Goal: Contribute content: Contribute content

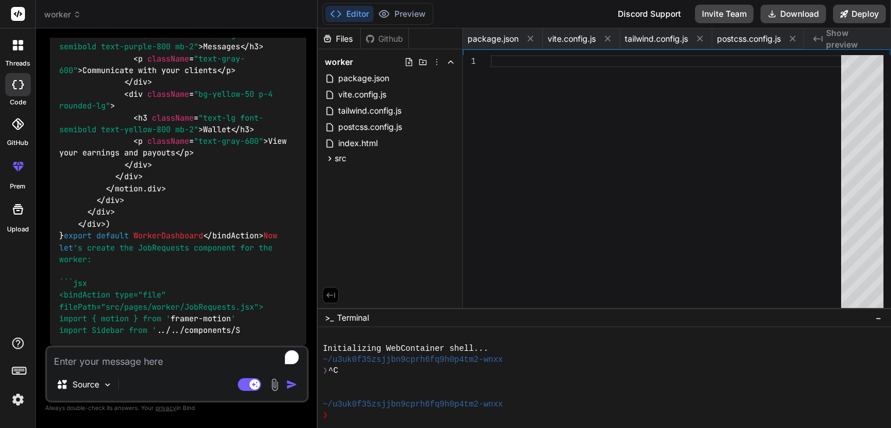
scroll to position [0, 600]
click at [578, 281] on div at bounding box center [669, 184] width 357 height 259
click at [192, 363] on textarea "To enrich screen reader interactions, please activate Accessibility in Grammarl…" at bounding box center [177, 358] width 260 height 21
type textarea "c"
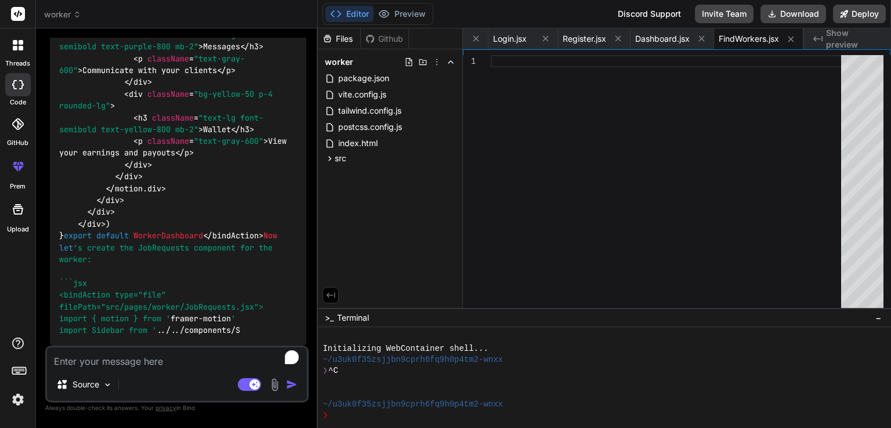
type textarea "x"
type textarea "cA"
type textarea "x"
type textarea "c"
type textarea "x"
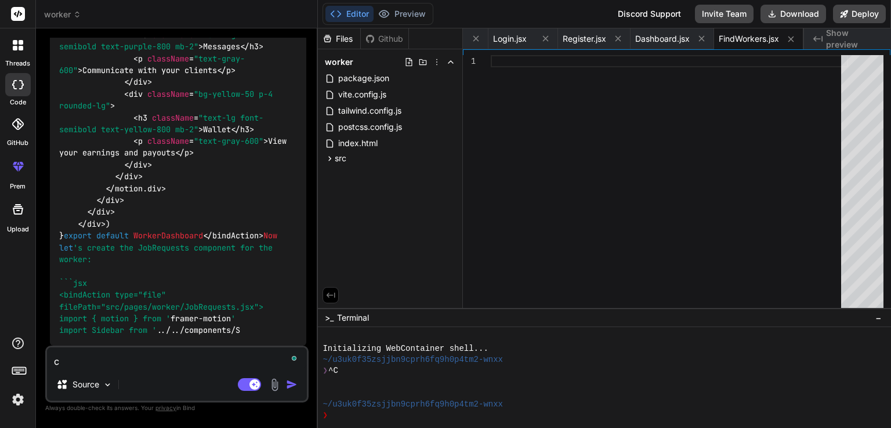
type textarea "ca"
type textarea "x"
type textarea "can"
type textarea "x"
type textarea "cant"
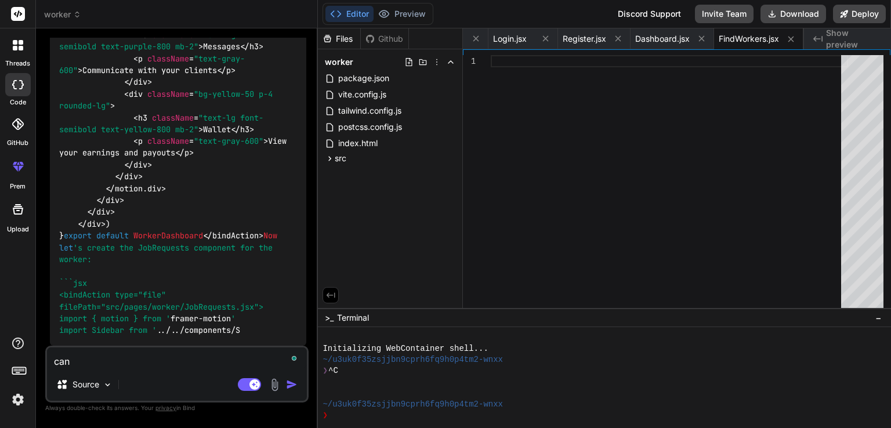
type textarea "x"
type textarea "cant"
type textarea "x"
type textarea "cant y"
type textarea "x"
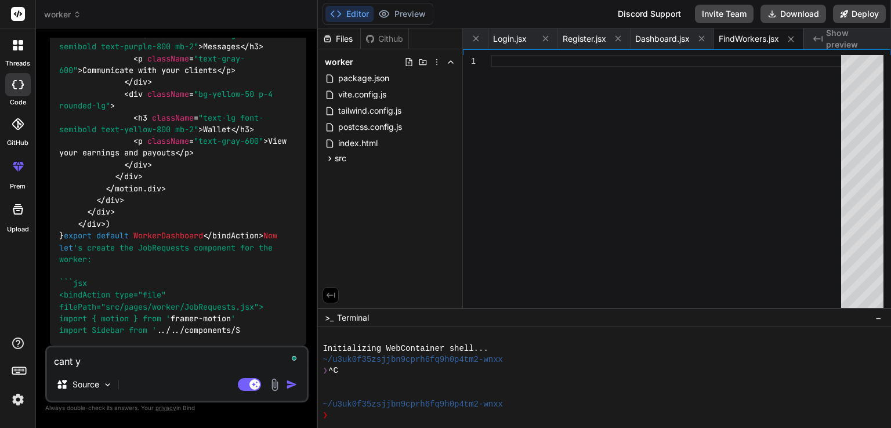
type textarea "cant yo"
type textarea "x"
type textarea "cant you"
type textarea "x"
type textarea "cant you"
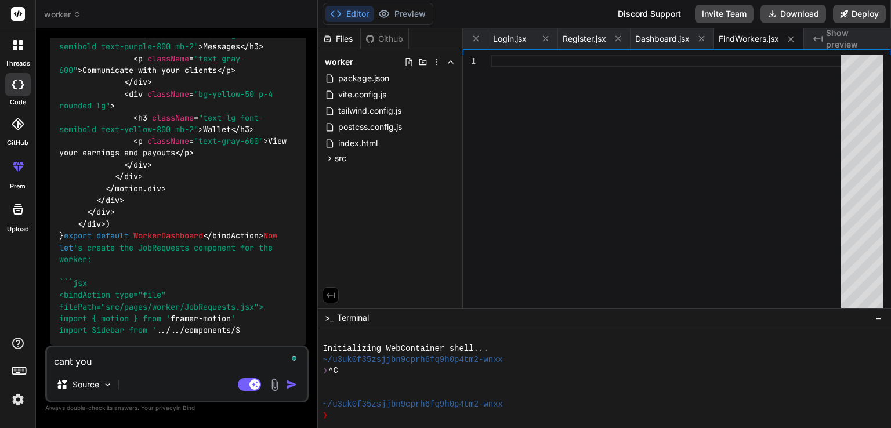
type textarea "x"
type textarea "cant you w"
type textarea "x"
type textarea "cant you wr"
type textarea "x"
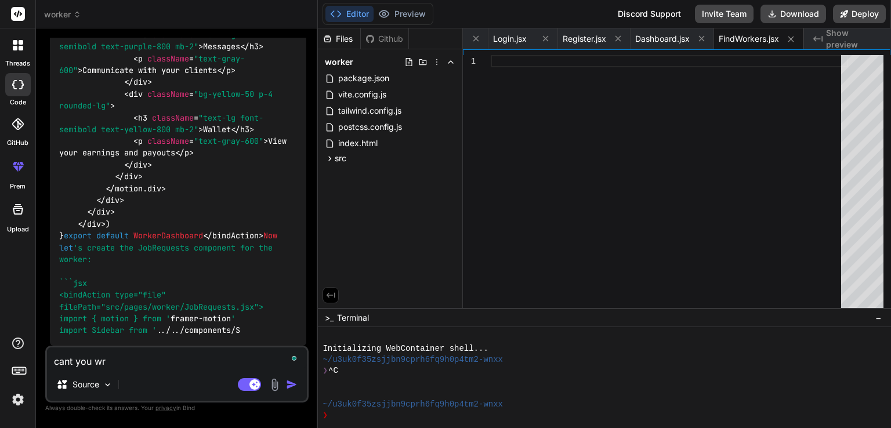
type textarea "cant you wri"
type textarea "x"
type textarea "cant you writ"
type textarea "x"
type textarea "cant you write"
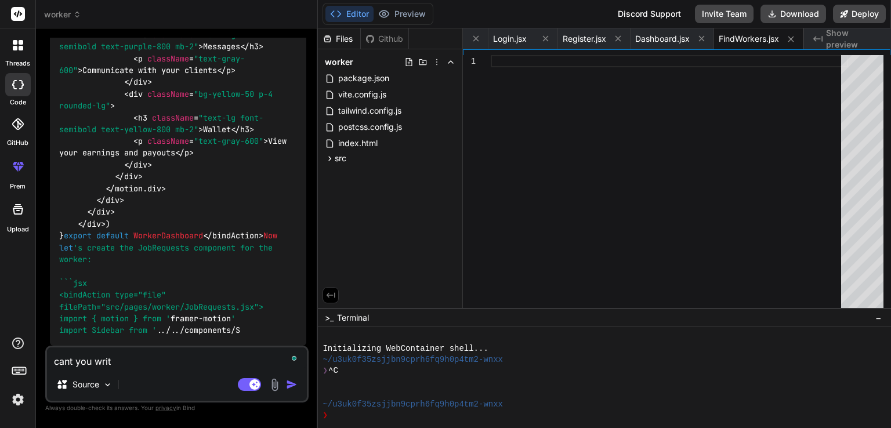
type textarea "x"
type textarea "cant you write"
type textarea "x"
type textarea "cant you write t"
type textarea "x"
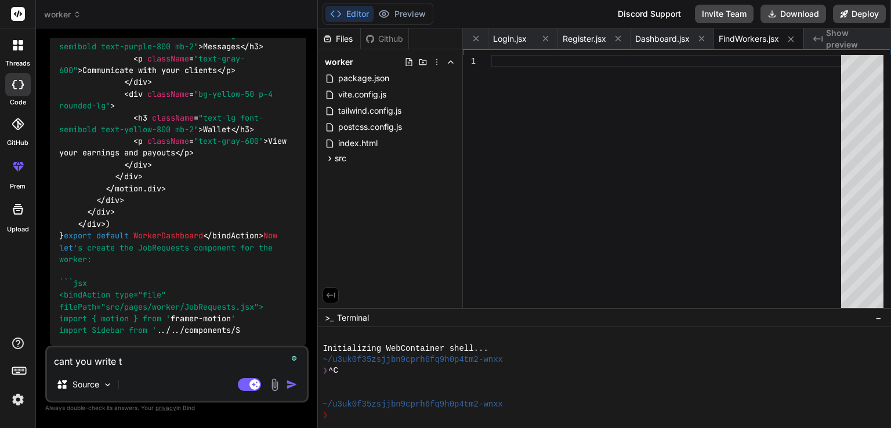
type textarea "cant you write th"
type textarea "x"
type textarea "cant you write the"
type textarea "x"
type textarea "cant you write the"
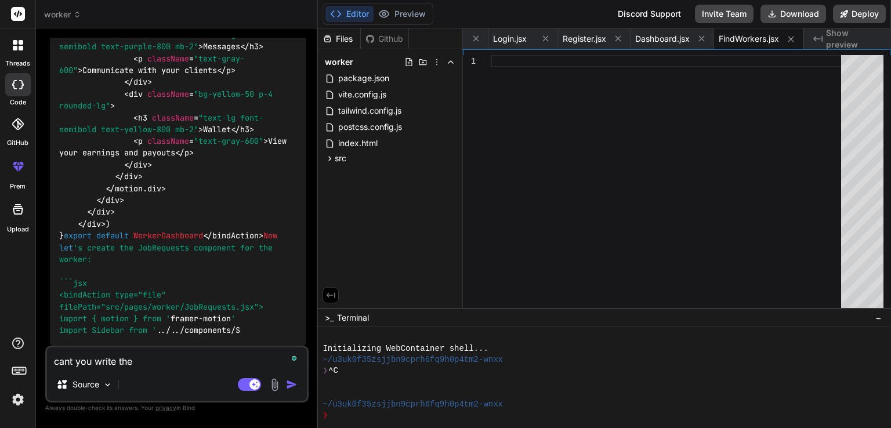
type textarea "x"
type textarea "cant you write the c"
type textarea "x"
type textarea "cant you write the co"
type textarea "x"
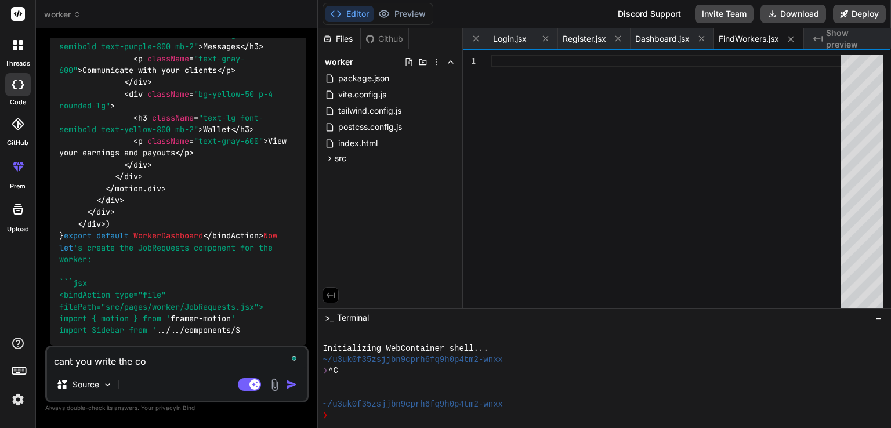
type textarea "cant you write the cod"
type textarea "x"
type textarea "cant you write the code"
type textarea "x"
type textarea "cant you write the code"
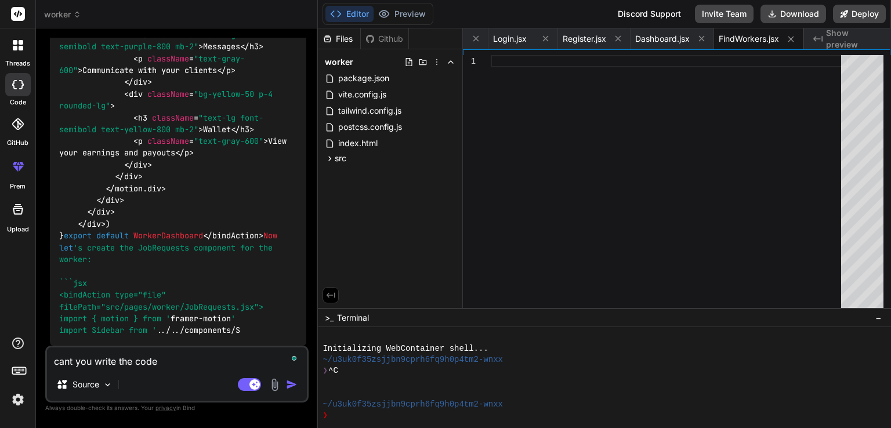
type textarea "x"
type textarea "cant you write the code i"
type textarea "x"
type textarea "cant you write the code in"
type textarea "x"
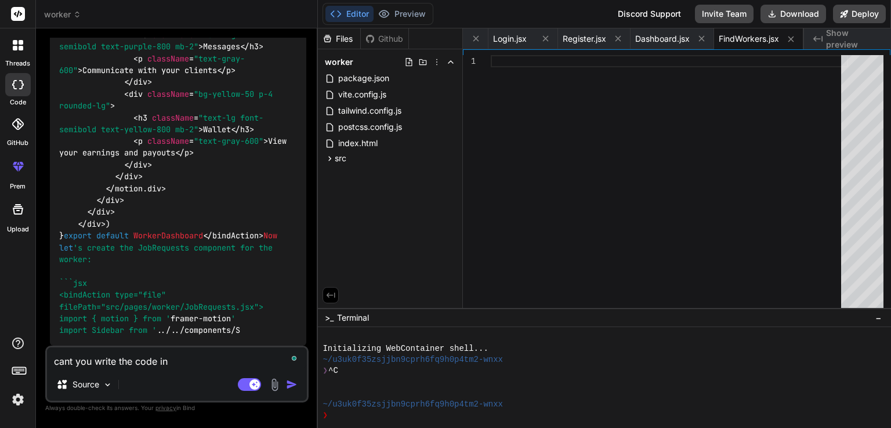
type textarea "cant you write the code in"
type textarea "x"
type textarea "cant you write the code in e"
type textarea "x"
type textarea "cant you write the code in ed"
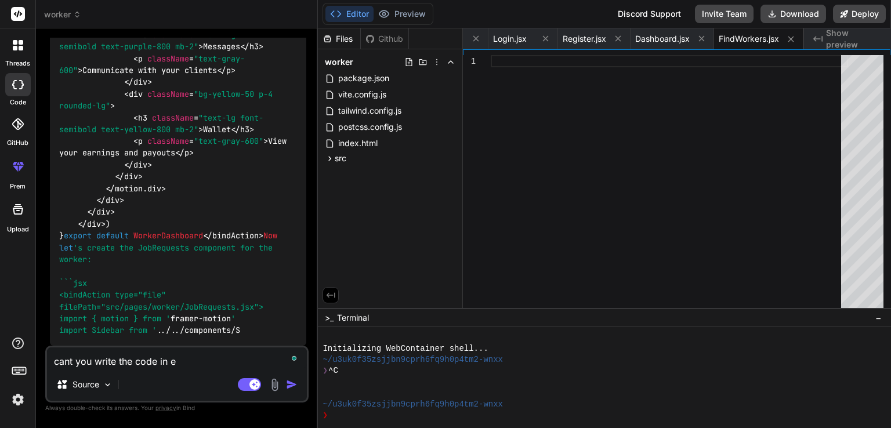
type textarea "x"
type textarea "cant you write the code in edi"
type textarea "x"
type textarea "cant you write the code in edit"
type textarea "x"
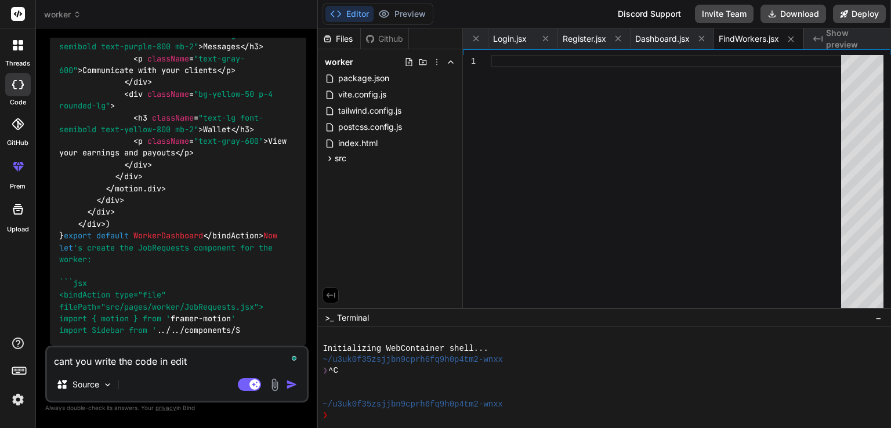
type textarea "cant you write the code in edito"
type textarea "x"
type textarea "cant you write the code in editoi"
type textarea "x"
type textarea "cant you write the code in editoir"
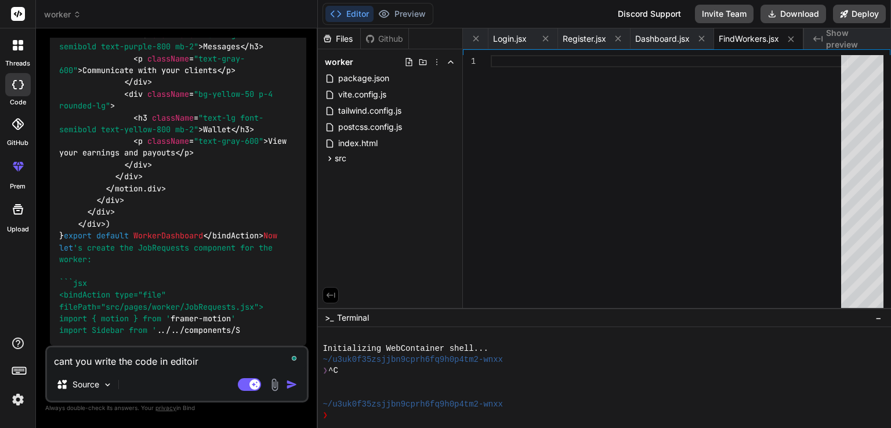
type textarea "x"
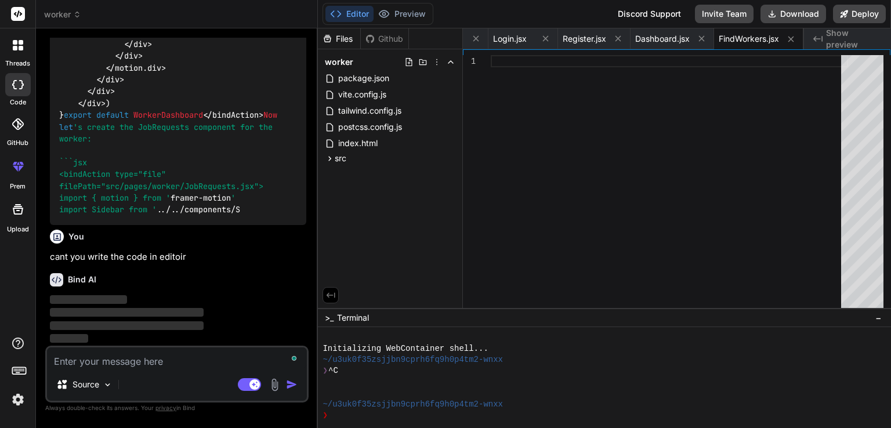
scroll to position [7848, 0]
click at [68, 381] on div "Source" at bounding box center [77, 385] width 43 height 12
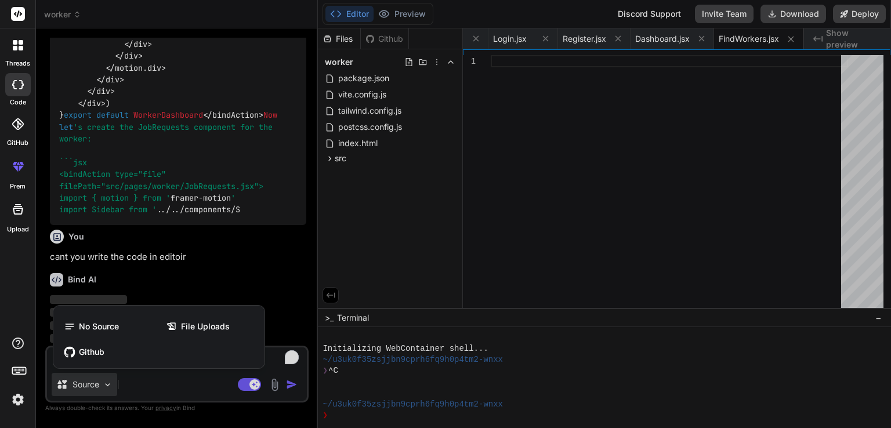
click at [68, 382] on div at bounding box center [445, 214] width 891 height 428
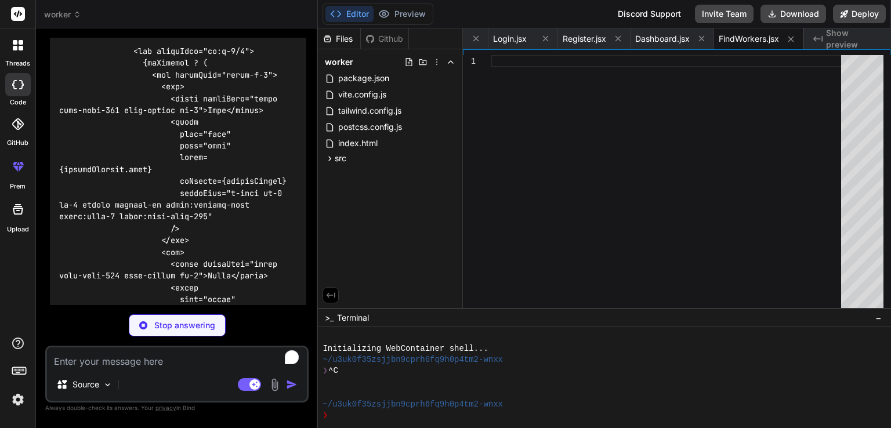
scroll to position [9203, 0]
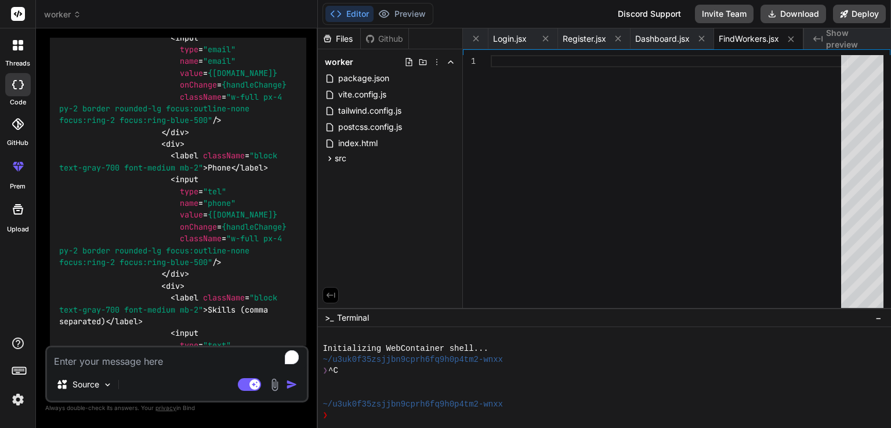
type textarea "x"
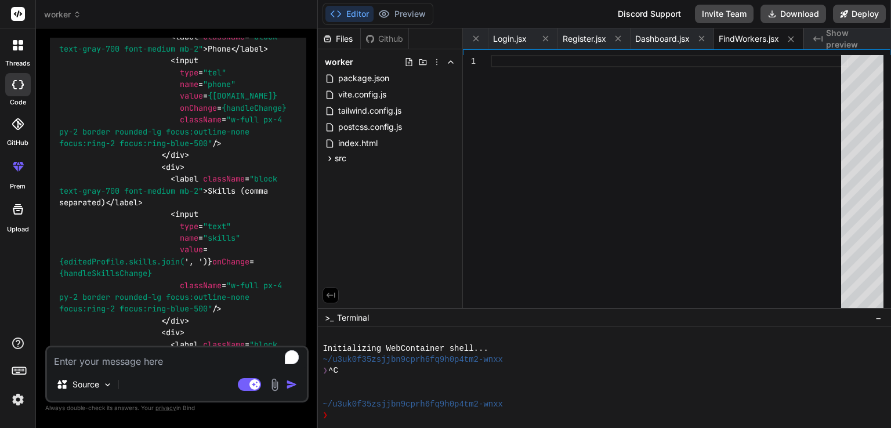
scroll to position [9312, 0]
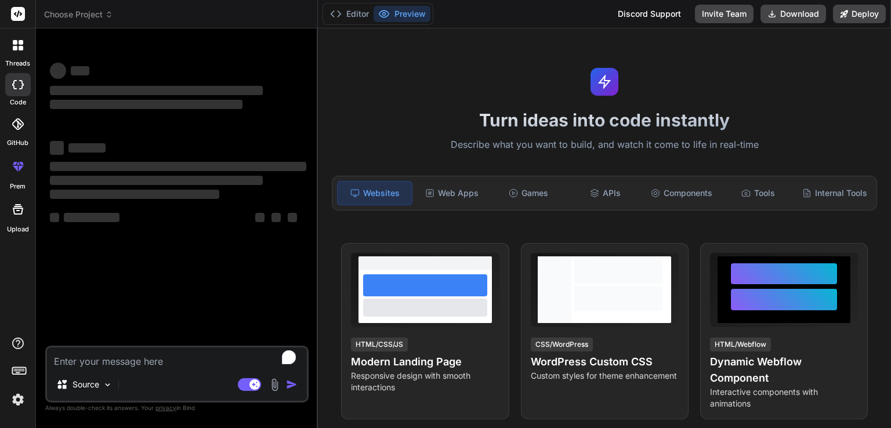
type textarea "x"
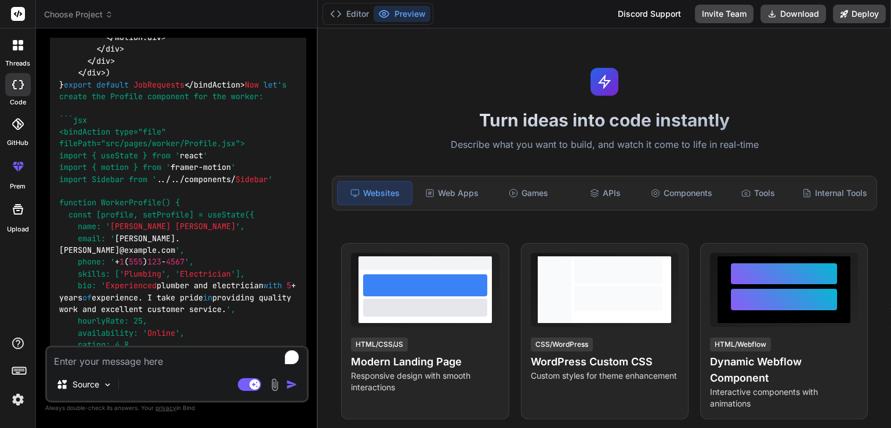
scroll to position [2567, 0]
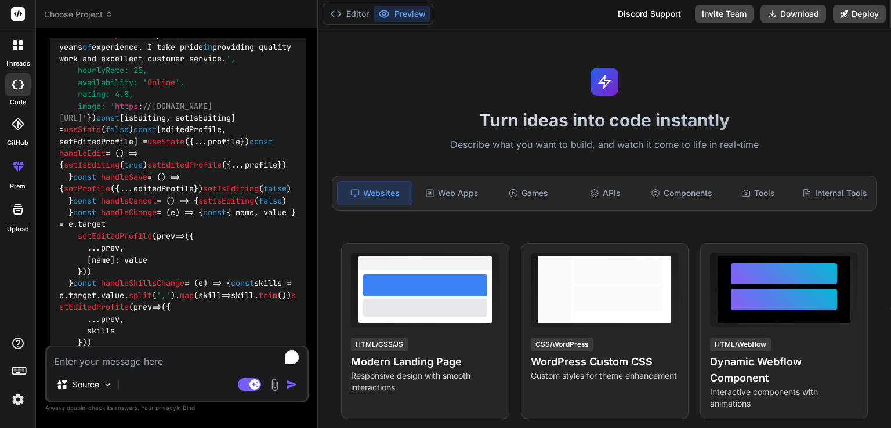
click at [102, 27] on header "Choose Project Created with Pixso." at bounding box center [177, 14] width 282 height 28
click at [100, 24] on header "Choose Project Created with Pixso." at bounding box center [177, 14] width 282 height 28
click at [94, 12] on span "Choose Project" at bounding box center [78, 15] width 69 height 12
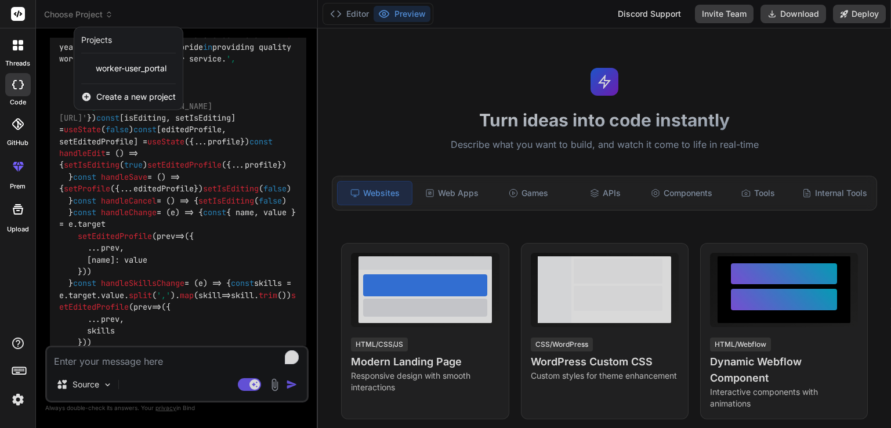
click at [89, 35] on div "Projects" at bounding box center [96, 40] width 31 height 12
click at [12, 23] on div at bounding box center [17, 14] width 35 height 28
click at [12, 19] on rect at bounding box center [18, 14] width 14 height 14
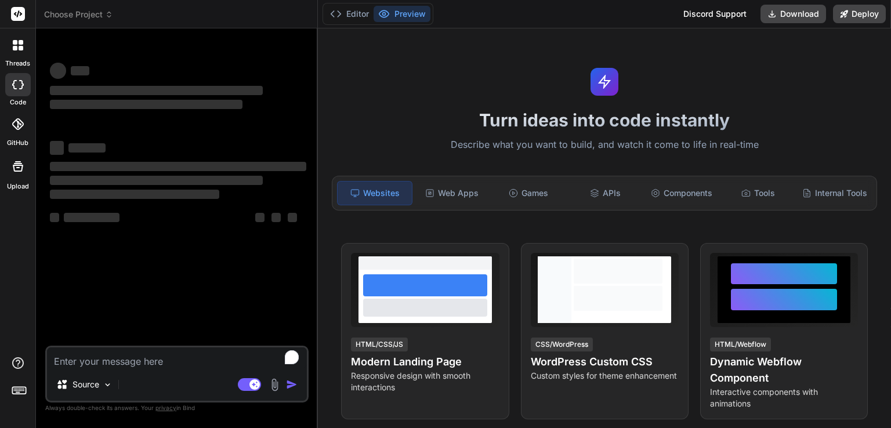
click at [55, 15] on span "Choose Project" at bounding box center [78, 15] width 69 height 12
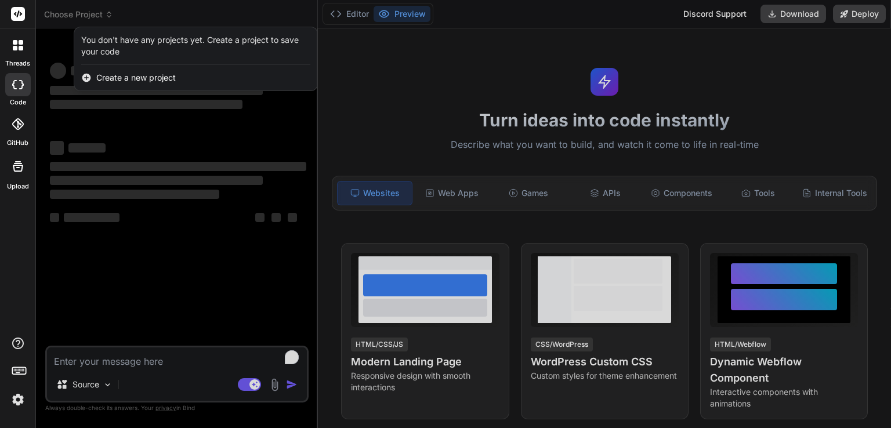
click at [120, 75] on span "Create a new project" at bounding box center [135, 78] width 79 height 12
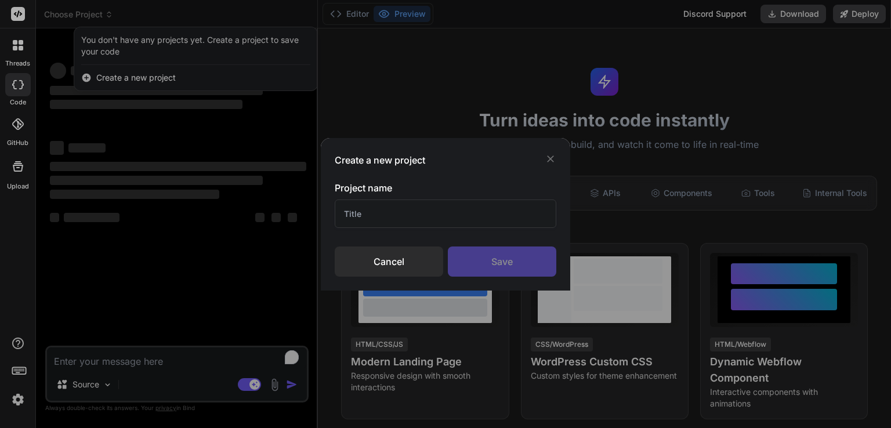
type textarea "x"
click at [378, 212] on input "text" at bounding box center [446, 214] width 222 height 28
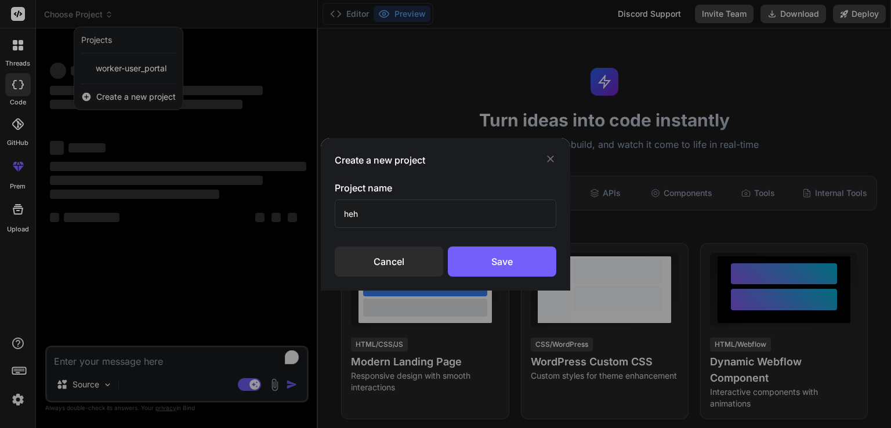
type input "hehe"
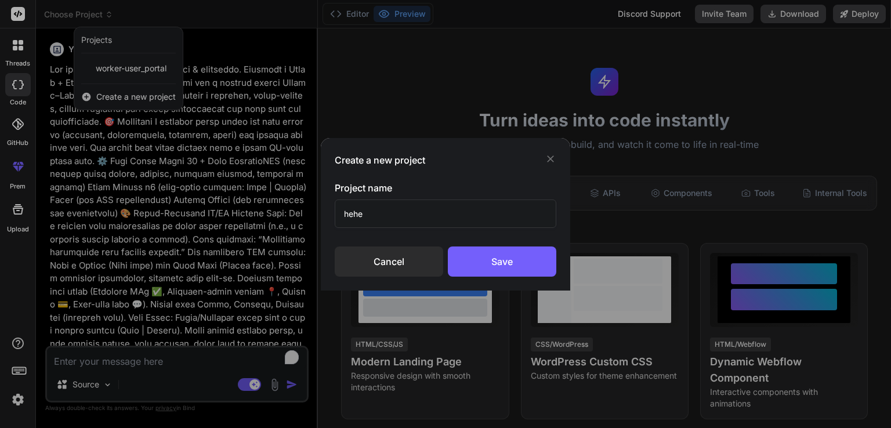
type textarea "x"
type input "hehe"
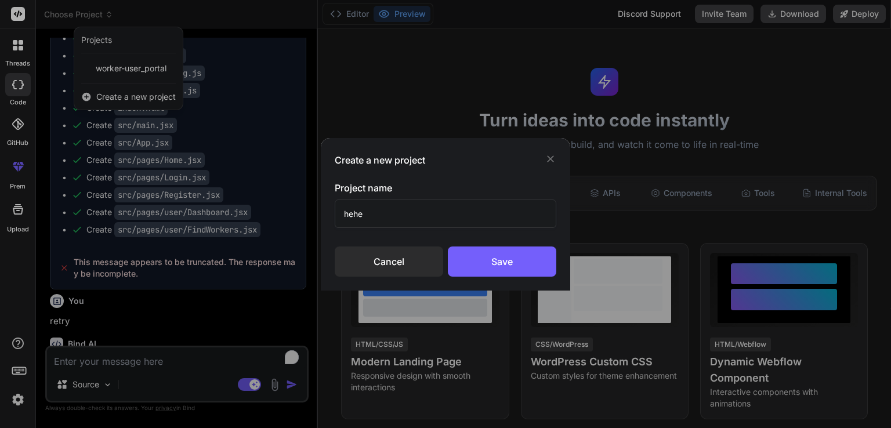
scroll to position [1310, 0]
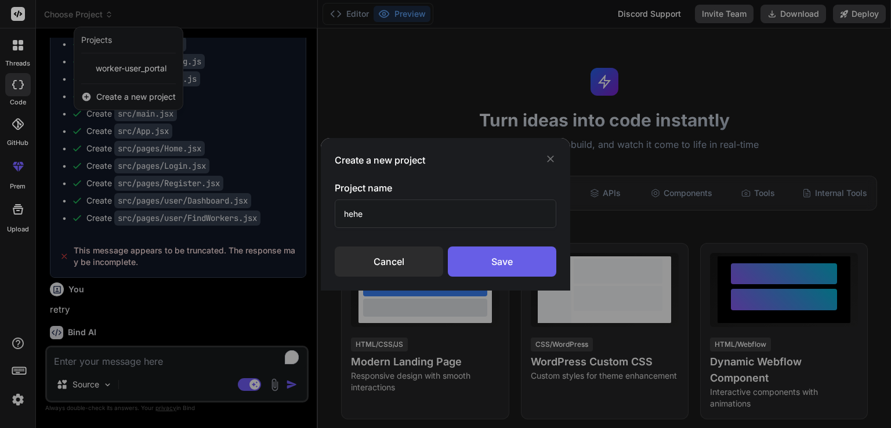
click at [480, 271] on div "Save" at bounding box center [502, 262] width 108 height 30
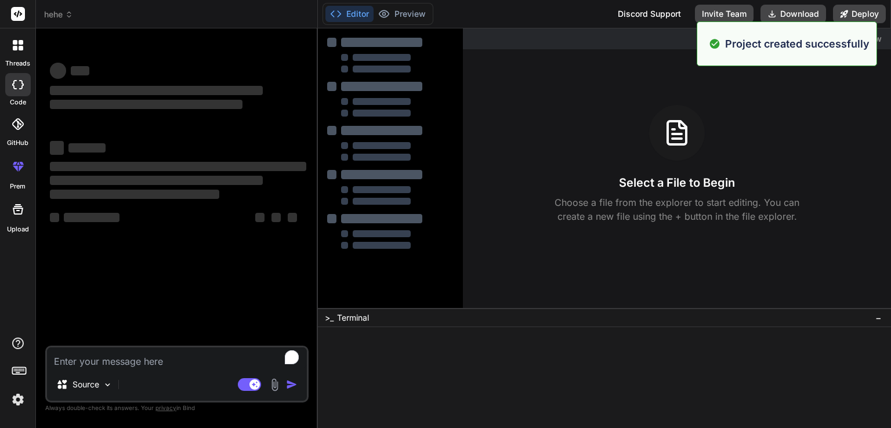
scroll to position [0, 0]
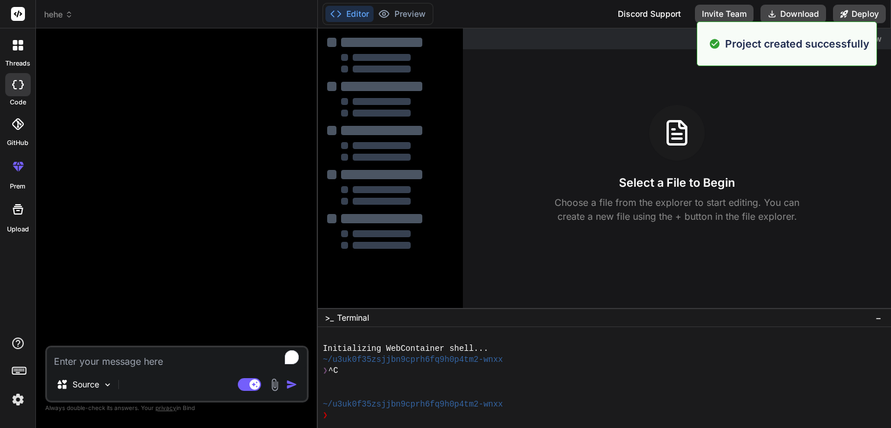
type textarea "x"
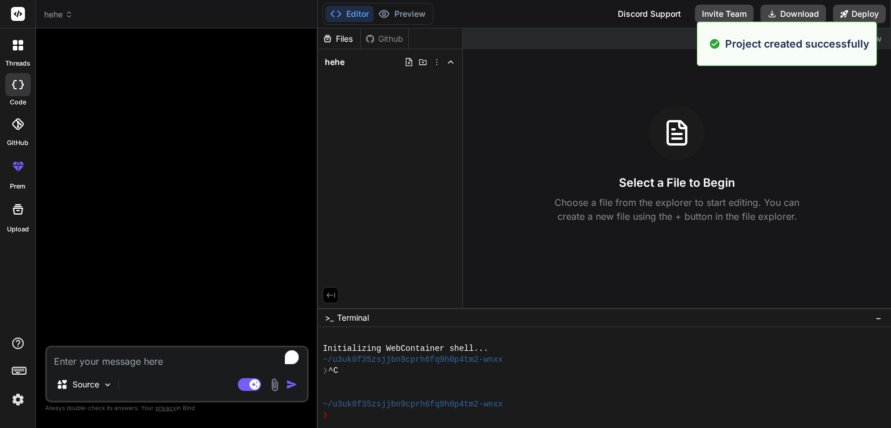
drag, startPoint x: 524, startPoint y: 151, endPoint x: 422, endPoint y: 197, distance: 112.7
click at [524, 151] on div "Select a File to Begin Choose a file from the explorer to start editing. You ca…" at bounding box center [677, 164] width 428 height 118
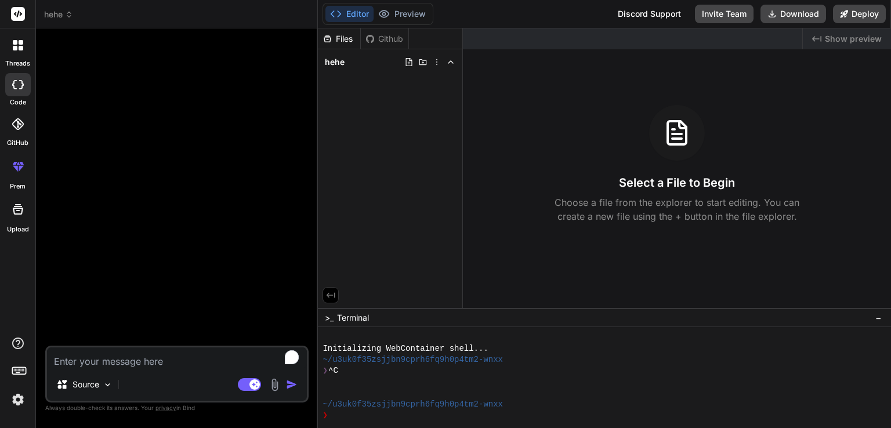
click at [180, 367] on textarea "To enrich screen reader interactions, please activate Accessibility in Grammarl…" at bounding box center [177, 358] width 260 height 21
paste textarea "You are a senior frontend designer & developer. Generate a React + Vite + Tailw…"
type textarea "You are a senior frontend designer & developer. Generate a React + Vite + Tailw…"
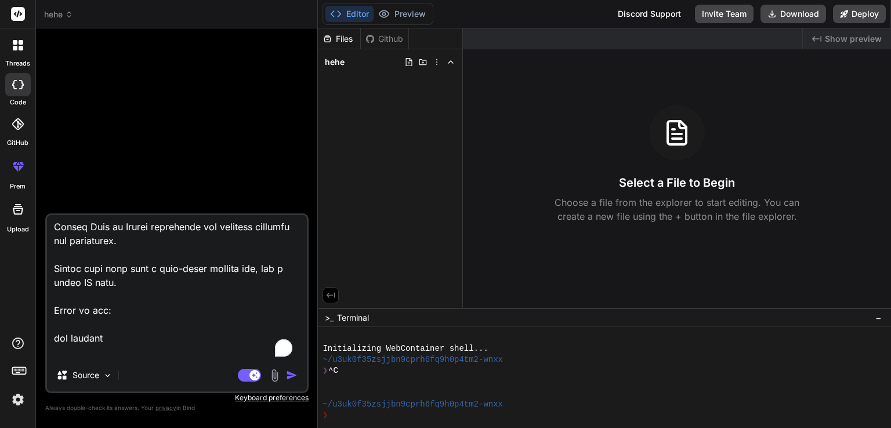
scroll to position [2077, 0]
type textarea "x"
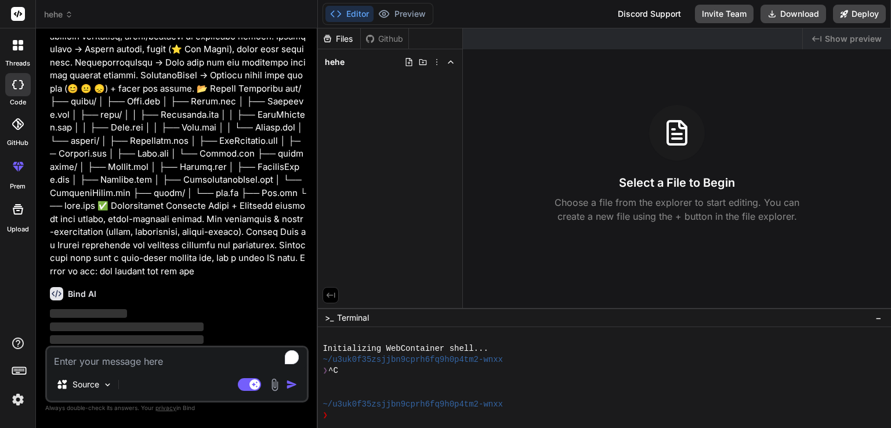
scroll to position [542, 0]
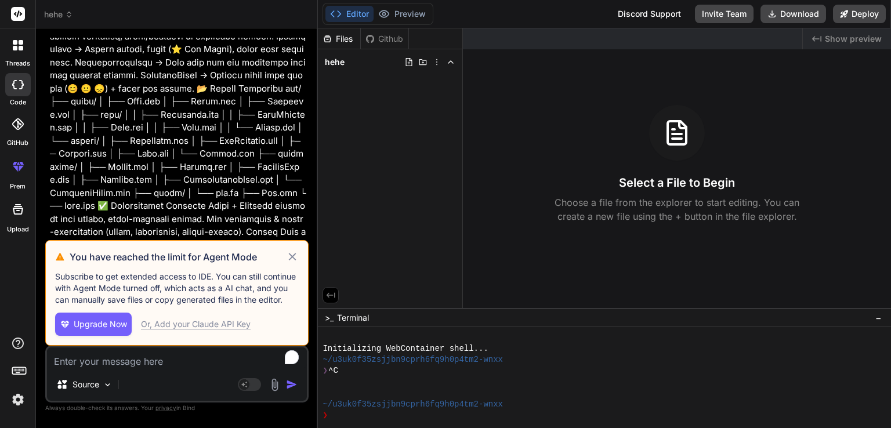
click at [237, 325] on div "Or, Add your Claude API Key" at bounding box center [196, 324] width 110 height 12
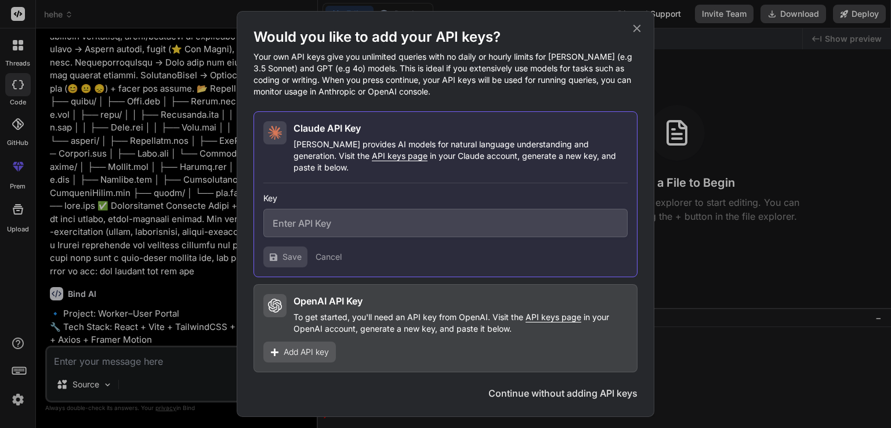
click at [561, 377] on div "Would you like to add your API keys? Your own API keys give you unlimited queri…" at bounding box center [446, 214] width 384 height 372
click at [561, 386] on button "Continue without adding API keys" at bounding box center [562, 393] width 149 height 14
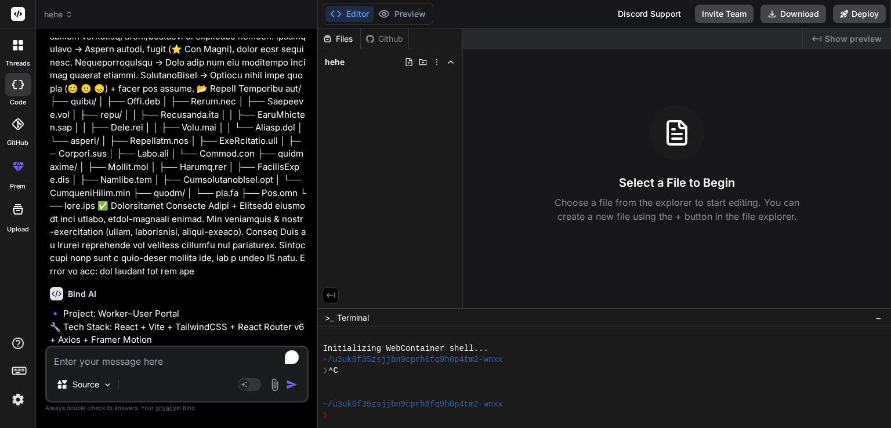
scroll to position [852, 0]
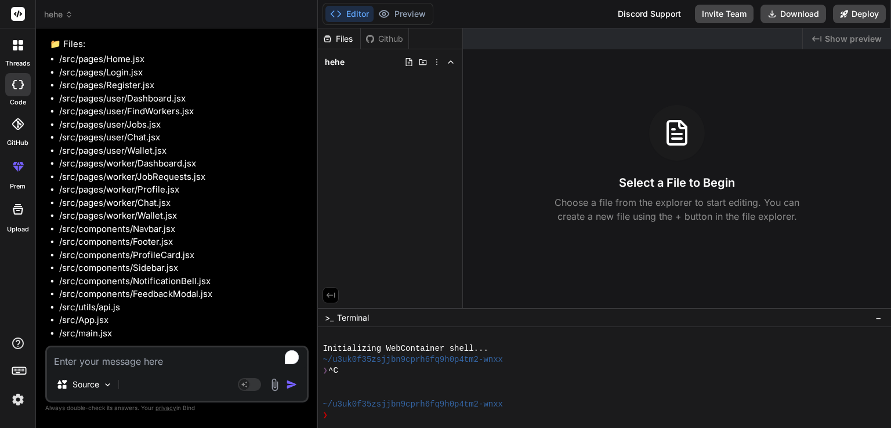
click at [191, 351] on textarea "To enrich screen reader interactions, please activate Accessibility in Grammarl…" at bounding box center [177, 358] width 260 height 21
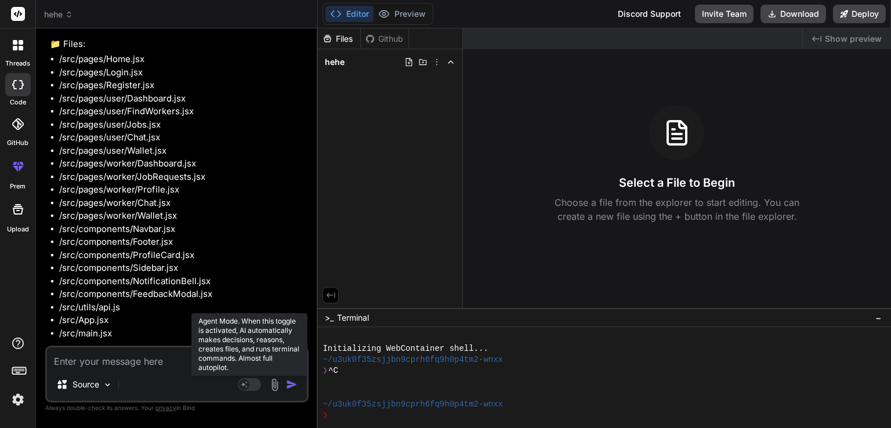
click at [247, 381] on rect at bounding box center [244, 384] width 10 height 10
type textarea "x"
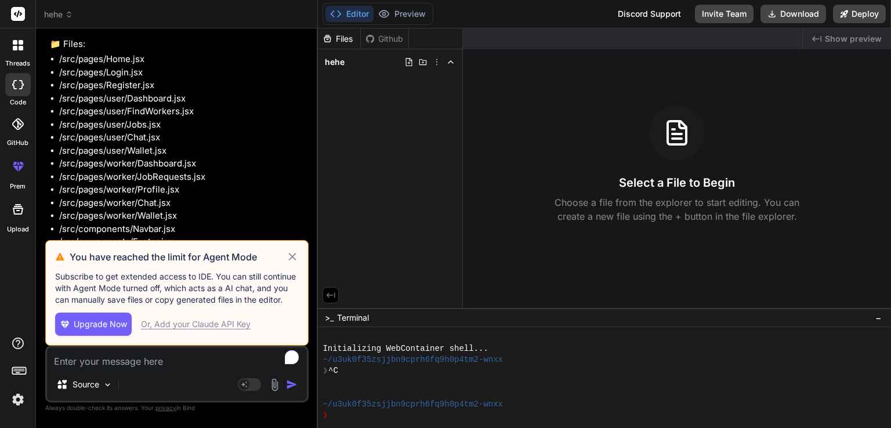
click at [172, 371] on div "Source Agent Mode. When this toggle is activated, AI automatically makes decisi…" at bounding box center [176, 374] width 263 height 57
click at [172, 359] on textarea "To enrich screen reader interactions, please activate Accessibility in Grammarl…" at bounding box center [177, 358] width 260 height 21
type textarea "y"
type textarea "x"
type textarea "ye"
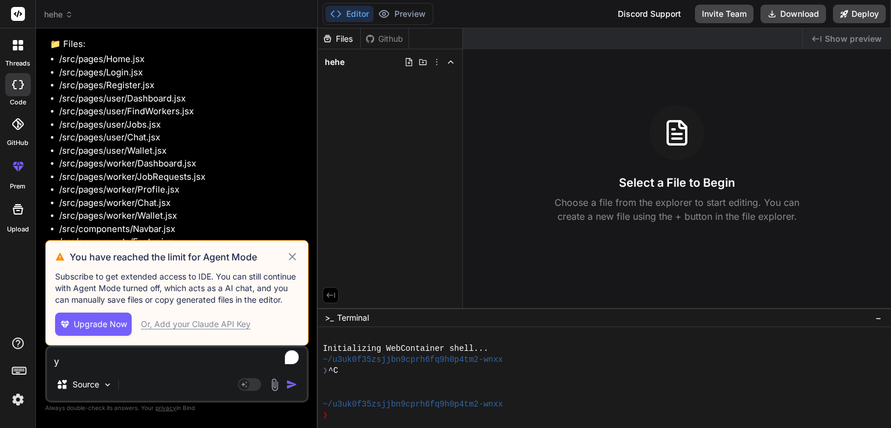
type textarea "x"
type textarea "yes"
type textarea "x"
type textarea "yes"
click at [299, 258] on div "You have reached the limit for Agent Mode Subscribe to get extended access to I…" at bounding box center [176, 293] width 263 height 106
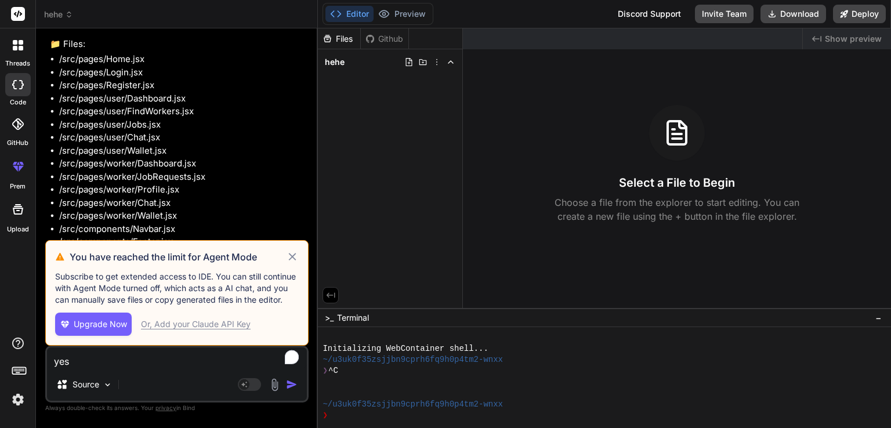
click at [297, 259] on icon at bounding box center [292, 257] width 13 height 14
type textarea "x"
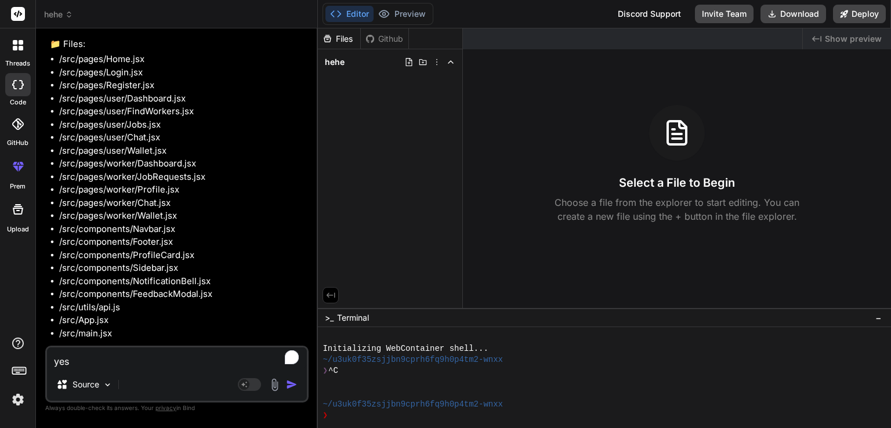
click at [174, 349] on textarea "yes" at bounding box center [177, 358] width 260 height 21
type textarea "yes"
type textarea "x"
type textarea "yes"
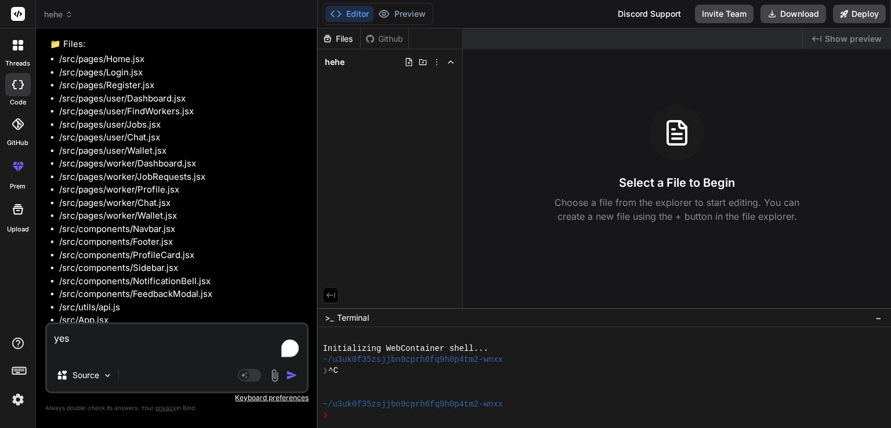
type textarea "x"
type textarea "yes g"
type textarea "x"
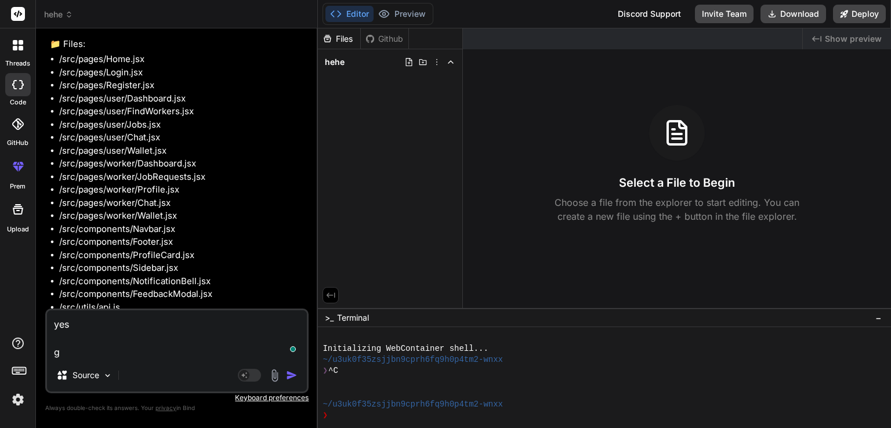
type textarea "yes gi"
type textarea "x"
type textarea "yes giv"
type textarea "x"
type textarea "yes give"
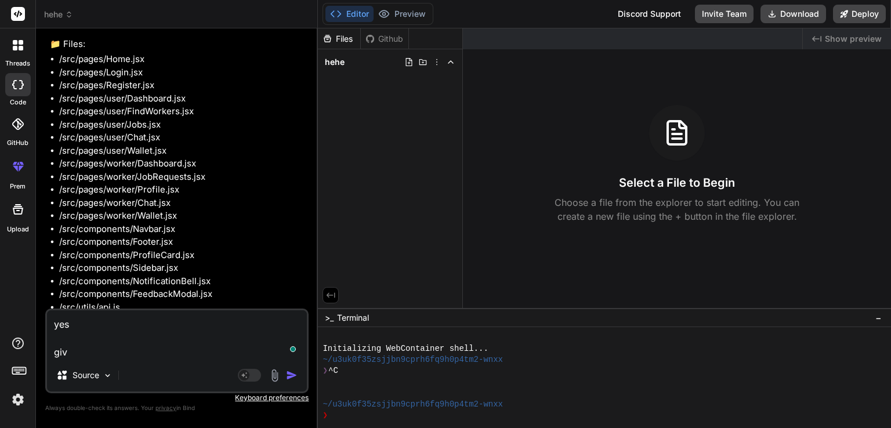
type textarea "x"
type textarea "yes give"
type textarea "x"
type textarea "yes give e"
type textarea "x"
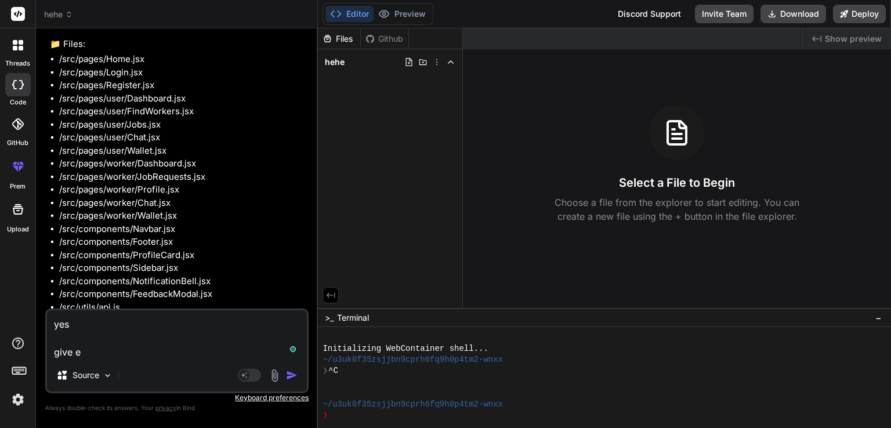
type textarea "yes give ea"
type textarea "x"
type textarea "yes give eac"
type textarea "x"
type textarea "yes give each"
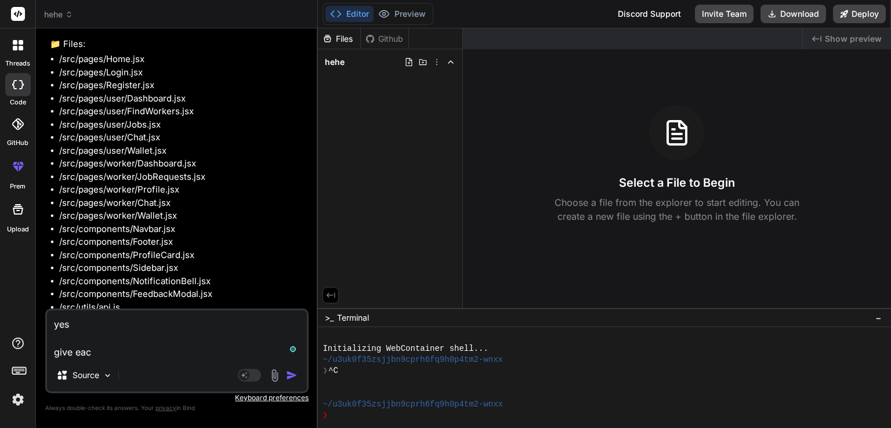
type textarea "x"
type textarea "yes give each"
type textarea "x"
type textarea "yes give each f"
type textarea "x"
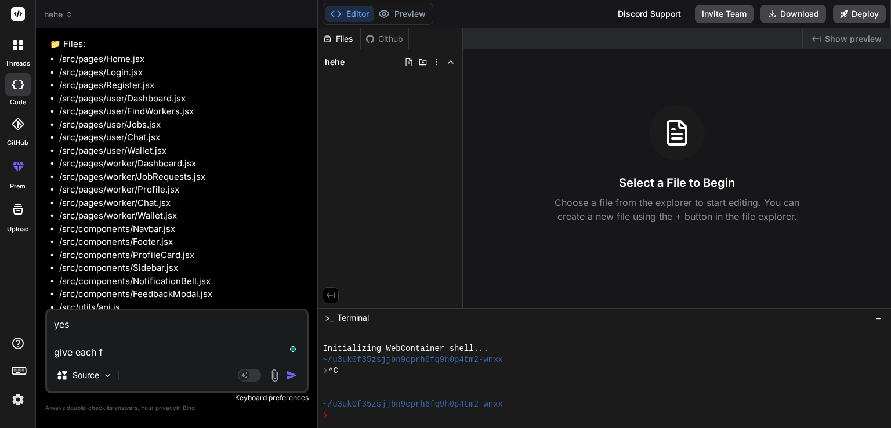
type textarea "yes give each fi"
type textarea "x"
type textarea "yes give each fil"
type textarea "x"
type textarea "yes give each file"
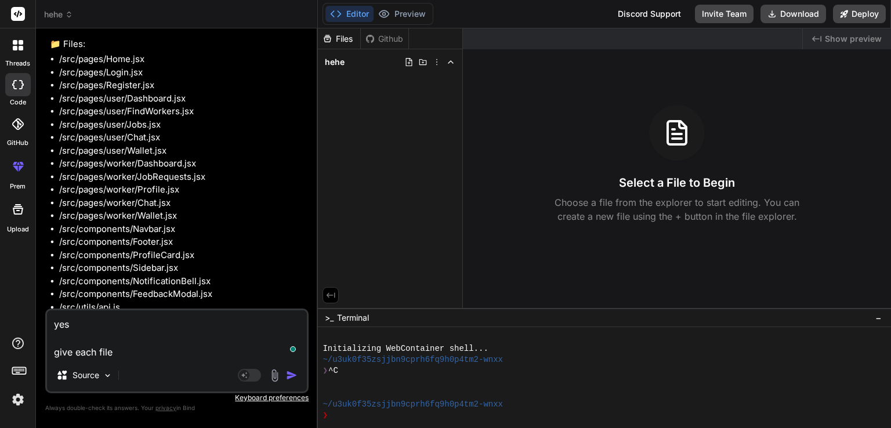
type textarea "x"
type textarea "yes give each file"
type textarea "x"
type textarea "yes give each file o"
type textarea "x"
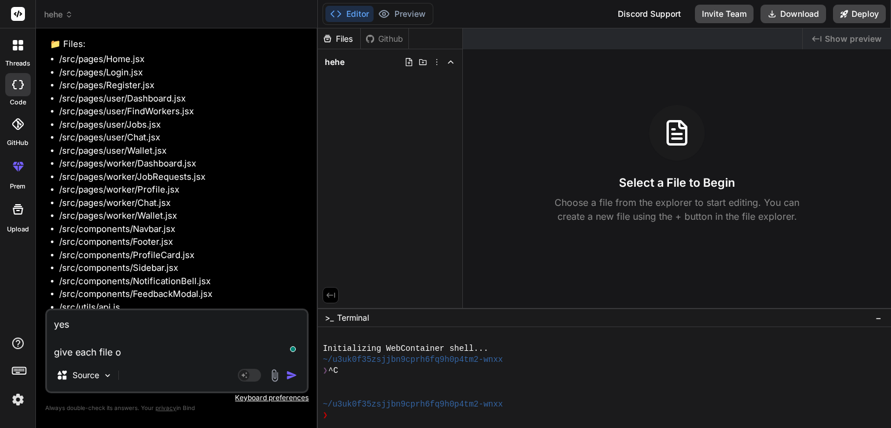
type textarea "yes give each file on"
type textarea "x"
type textarea "yes give each file one"
type textarea "x"
type textarea "yes give each file one"
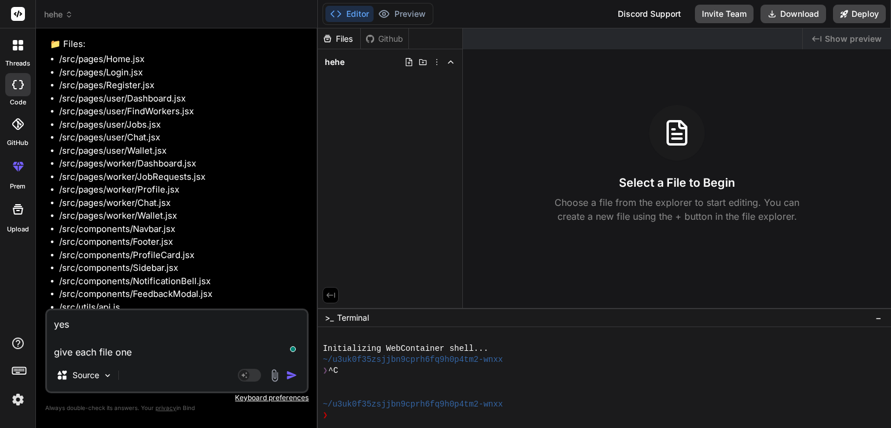
type textarea "x"
type textarea "yes give each file one b"
type textarea "x"
type textarea "yes give each file one by"
type textarea "x"
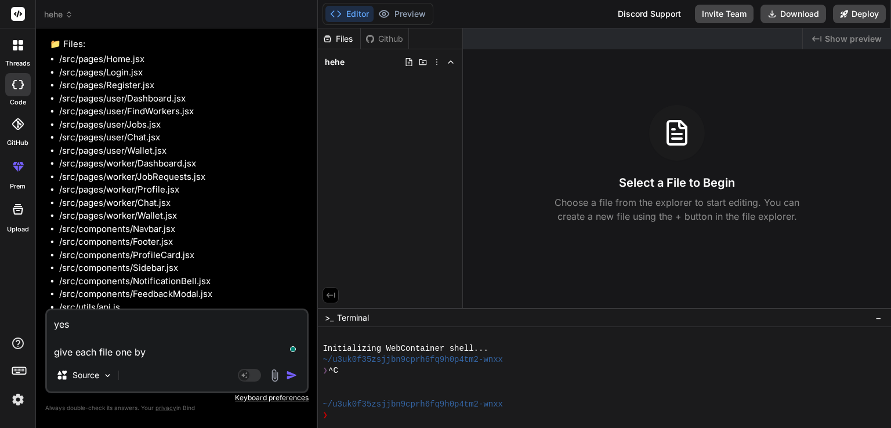
type textarea "yes give each file one by"
type textarea "x"
type textarea "yes give each file one by o"
type textarea "x"
type textarea "yes give each file one by on"
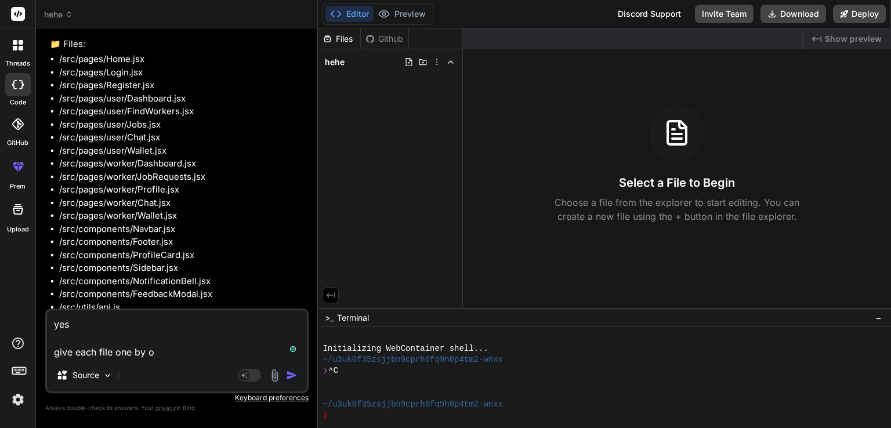
type textarea "x"
type textarea "yes give each file one by one"
type textarea "x"
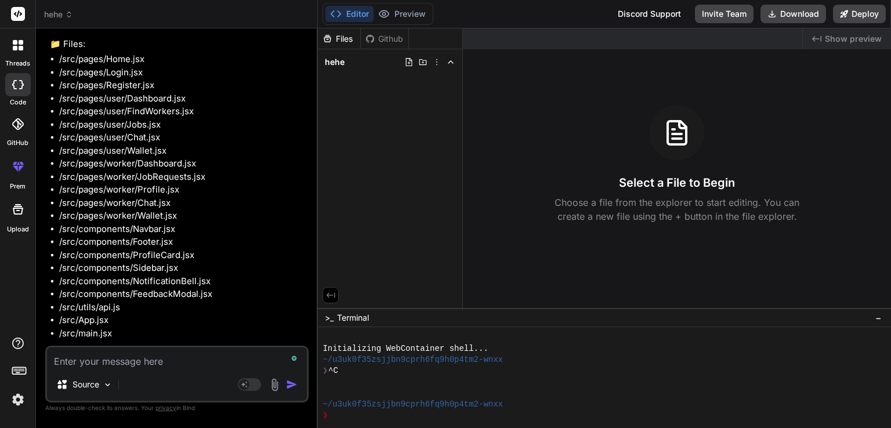
scroll to position [972, 0]
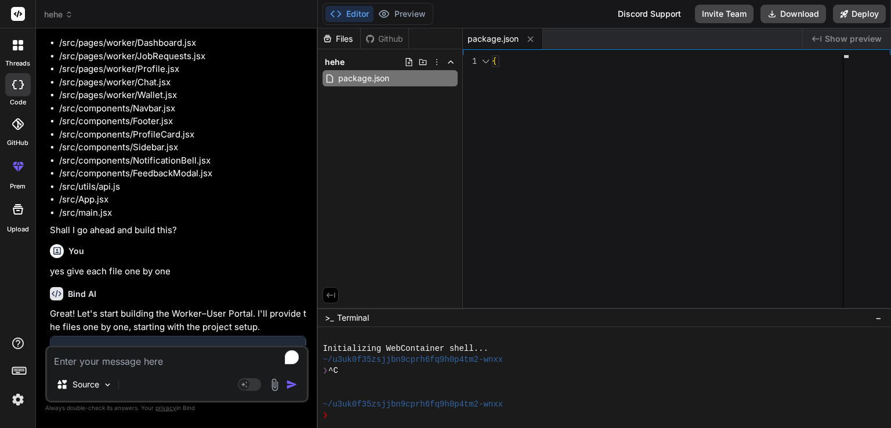
type textarea "x"
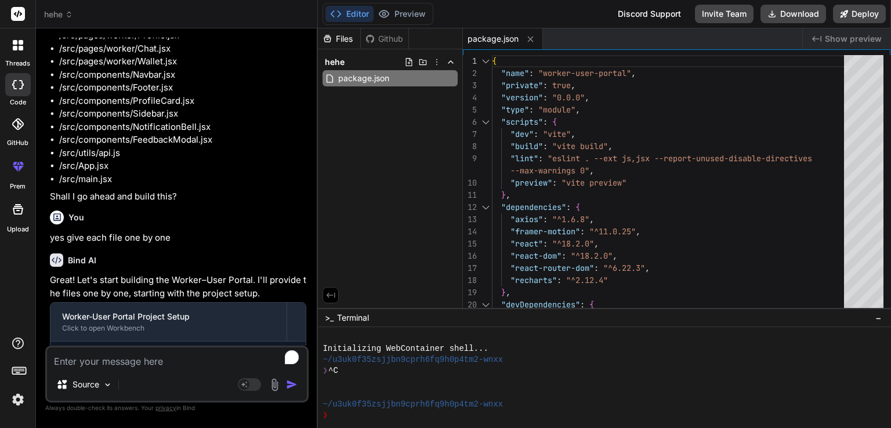
scroll to position [1023, 0]
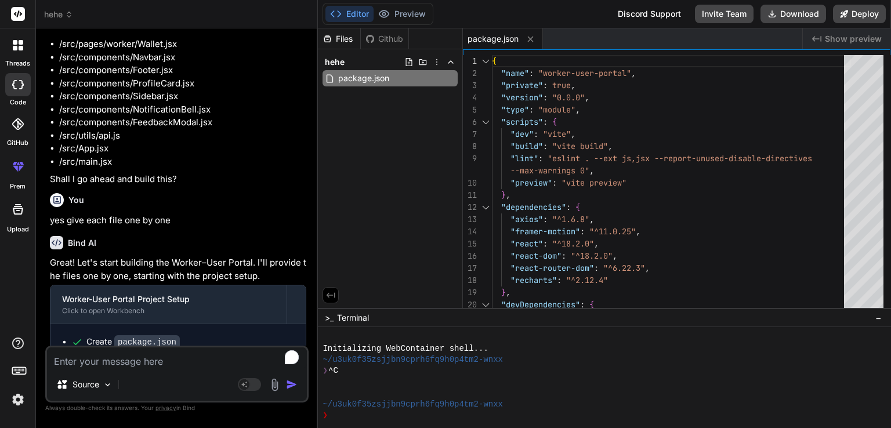
click at [174, 356] on textarea "To enrich screen reader interactions, please activate Accessibility in Grammarl…" at bounding box center [177, 358] width 260 height 21
type textarea "n"
type textarea "x"
type textarea "ne"
type textarea "x"
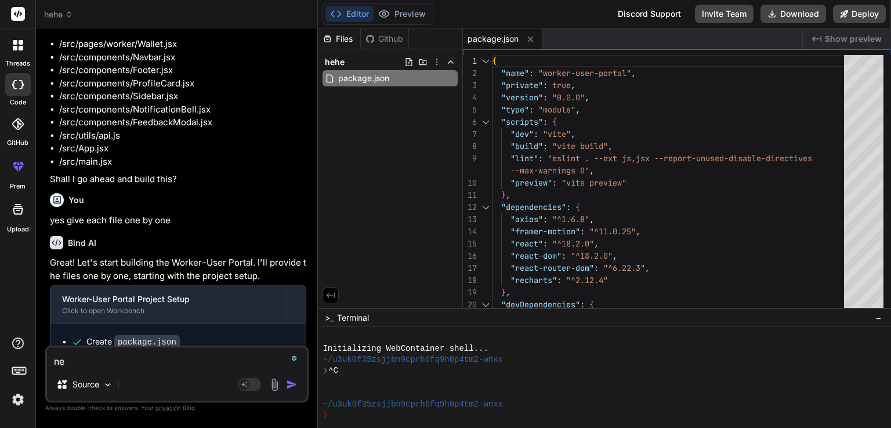
type textarea "nex"
type textarea "x"
type textarea "next"
type textarea "x"
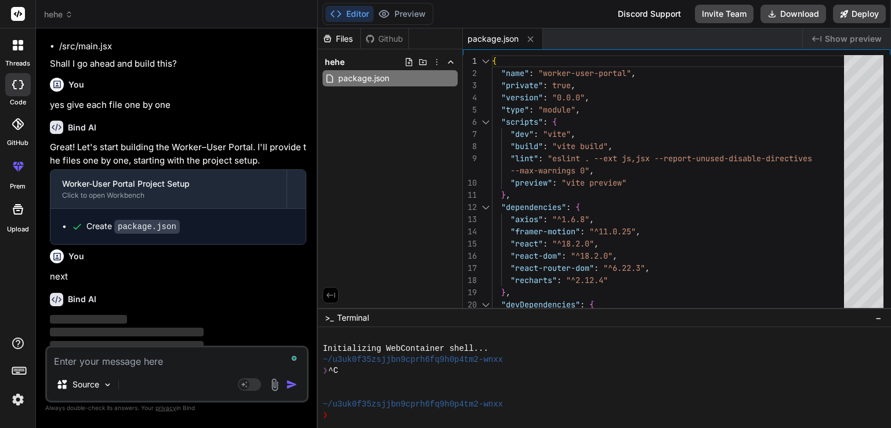
scroll to position [1144, 0]
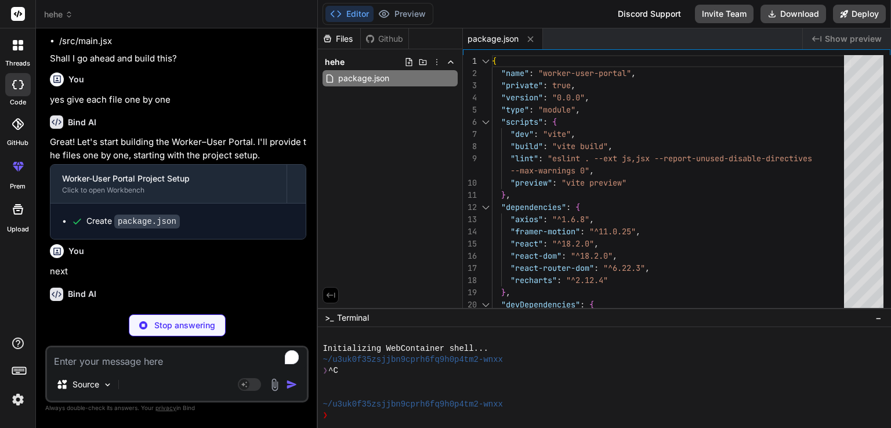
type textarea "x"
type textarea "export default { plugins: { tailwindcss: {}, autoprefixer: {}, }, }"
type textarea "x"
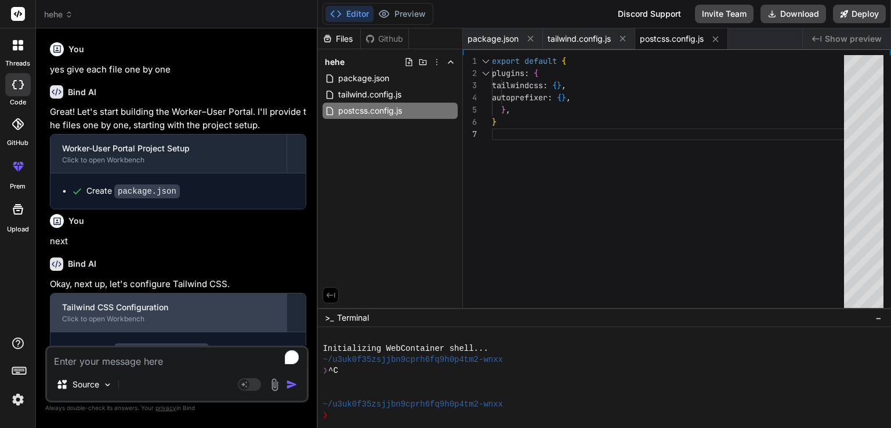
scroll to position [1200, 0]
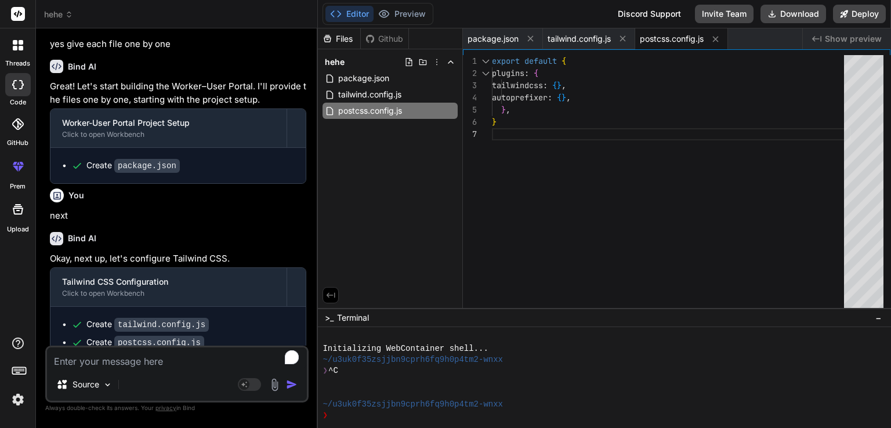
click at [140, 363] on textarea "To enrich screen reader interactions, please activate Accessibility in Grammarl…" at bounding box center [177, 358] width 260 height 21
type textarea "n"
type textarea "x"
type textarea "ne"
type textarea "x"
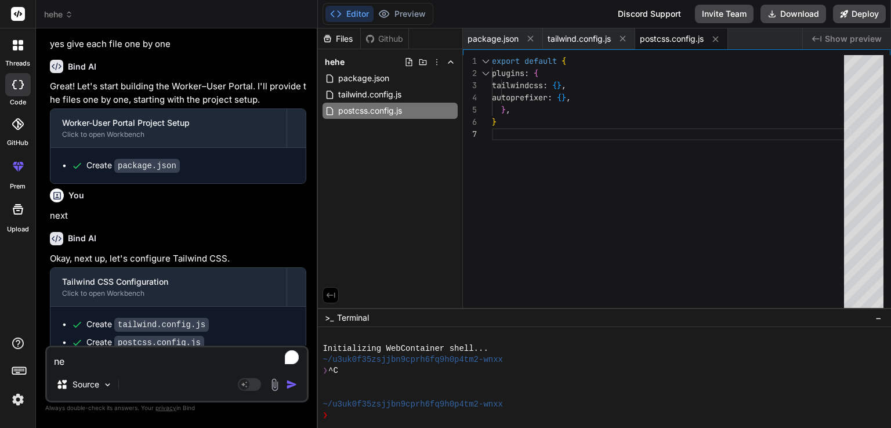
type textarea "nex"
type textarea "x"
type textarea "next"
type textarea "x"
type textarea "next"
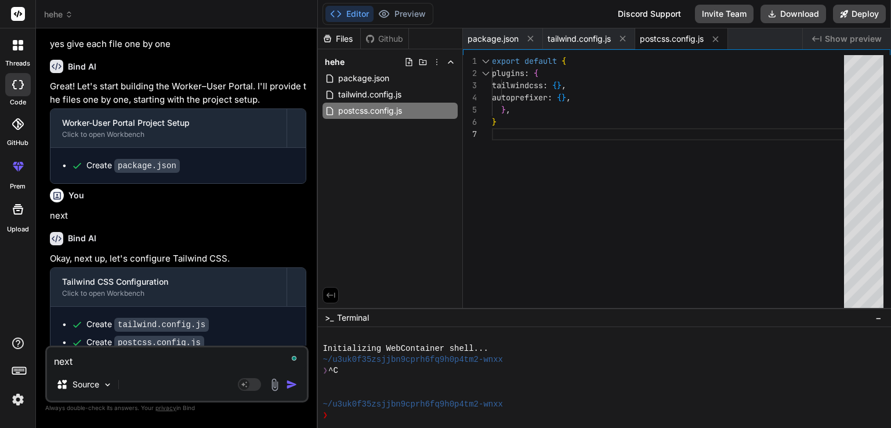
type textarea "x"
type textarea "next f"
type textarea "x"
type textarea "next fi"
type textarea "x"
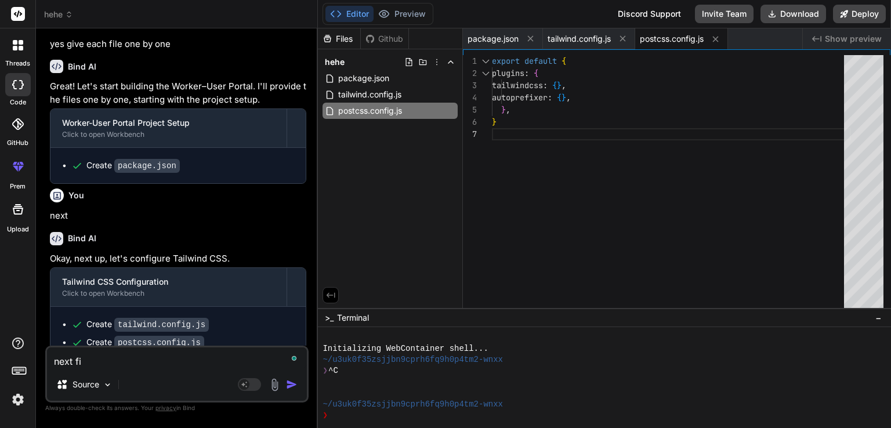
type textarea "next fil"
type textarea "x"
type textarea "next file"
type textarea "x"
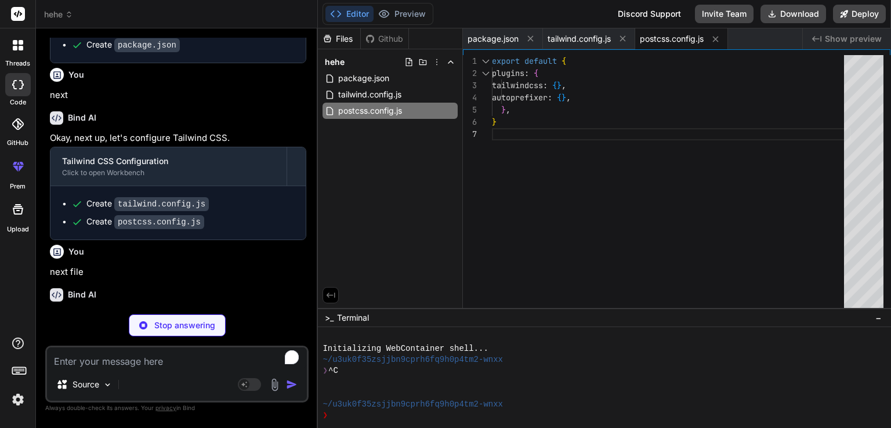
scroll to position [1320, 0]
type textarea "x"
type textarea "*:focus { outline: none; box-shadow: 0 0 0 3px rgba(99, 102, 241, 0.3); /* prim…"
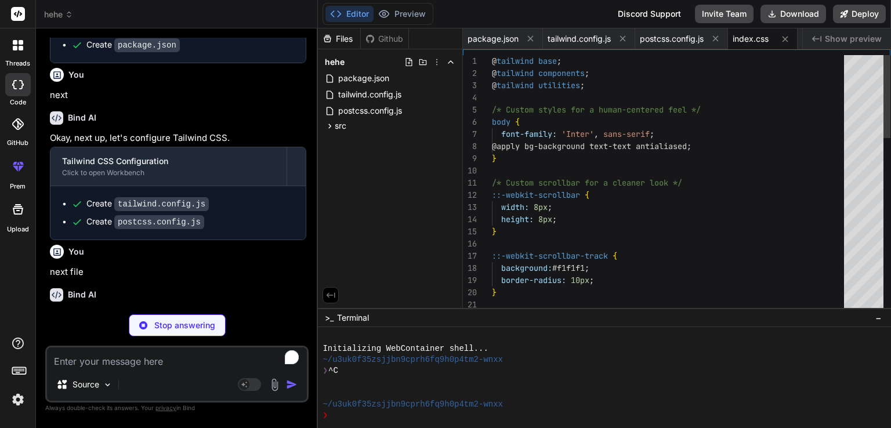
type textarea "x"
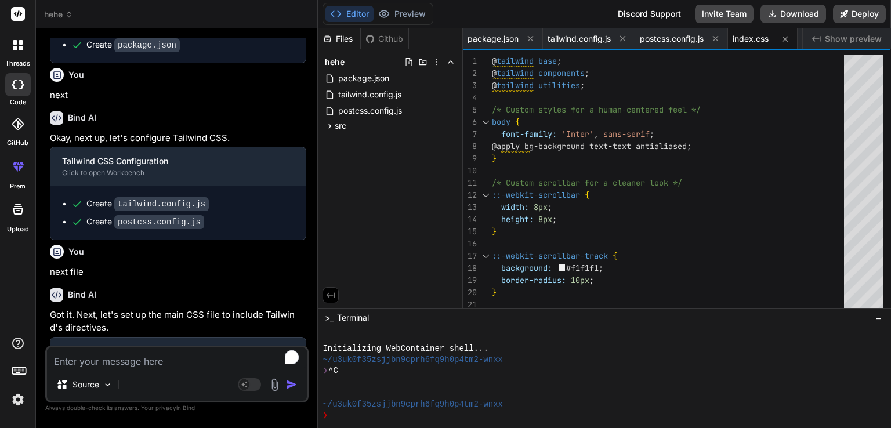
scroll to position [1371, 0]
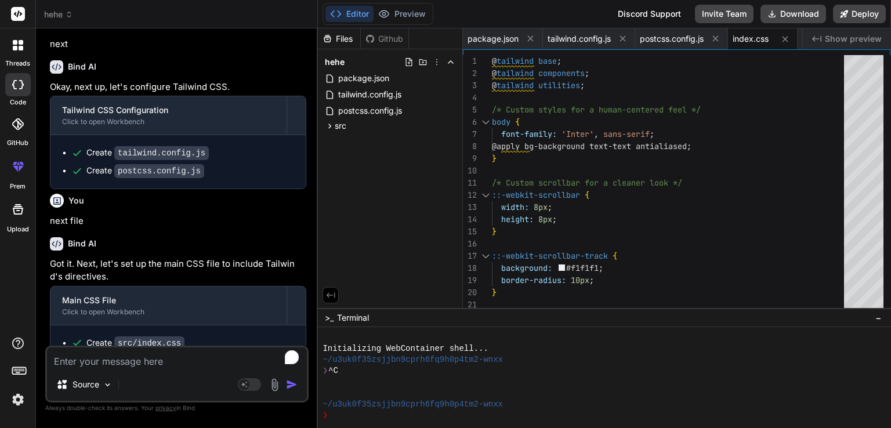
click at [133, 356] on textarea "To enrich screen reader interactions, please activate Accessibility in Grammarl…" at bounding box center [177, 358] width 260 height 21
type textarea "n"
type textarea "x"
type textarea "ne"
type textarea "x"
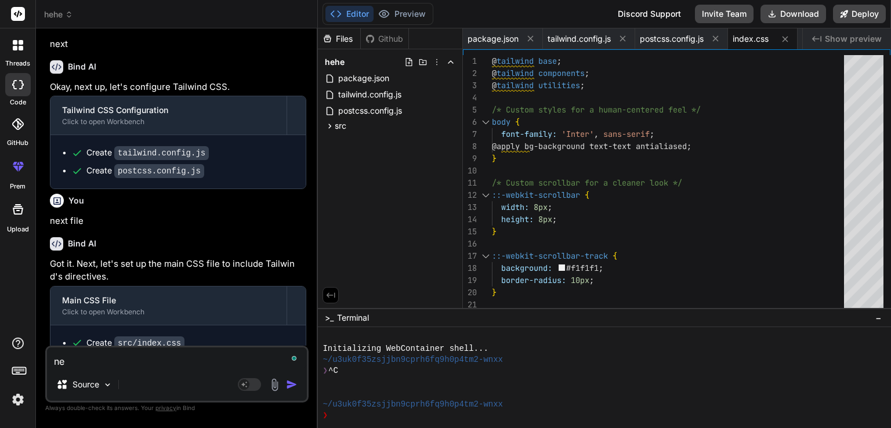
type textarea "nex"
type textarea "x"
type textarea "next"
type textarea "x"
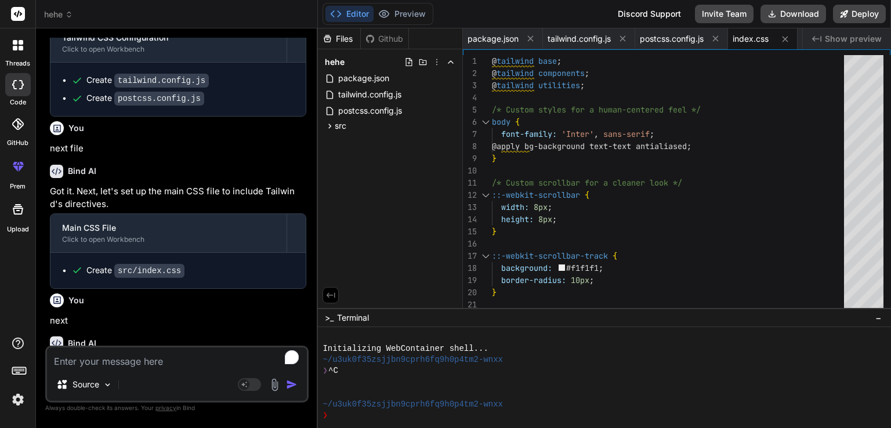
scroll to position [1492, 0]
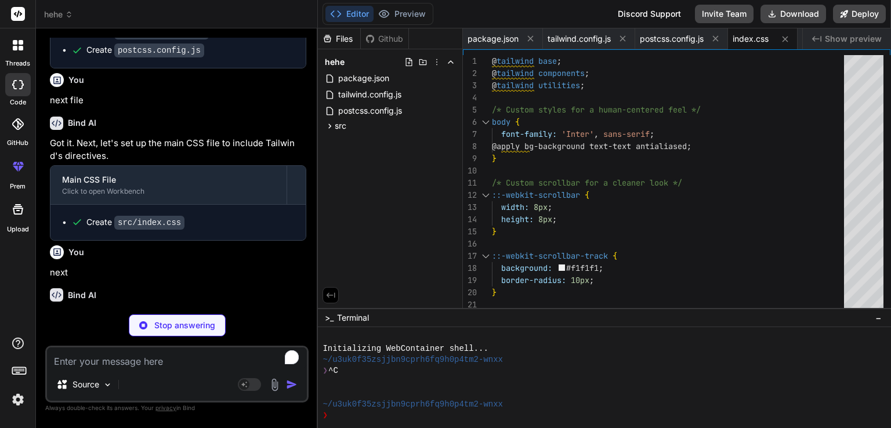
type textarea "x"
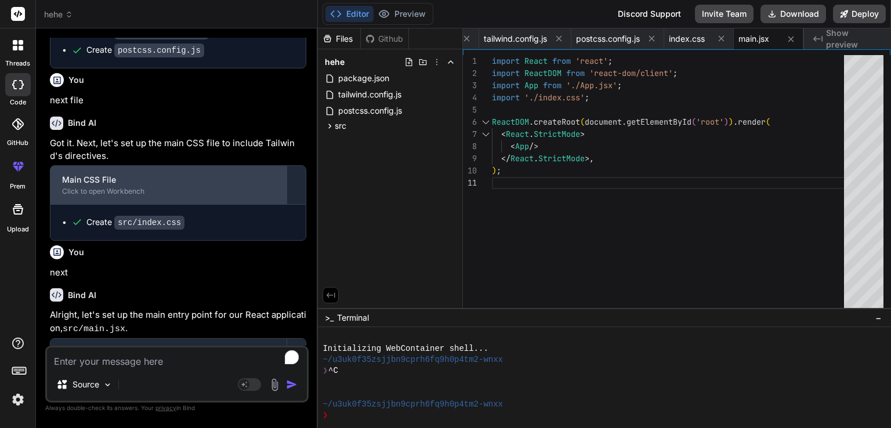
scroll to position [1543, 0]
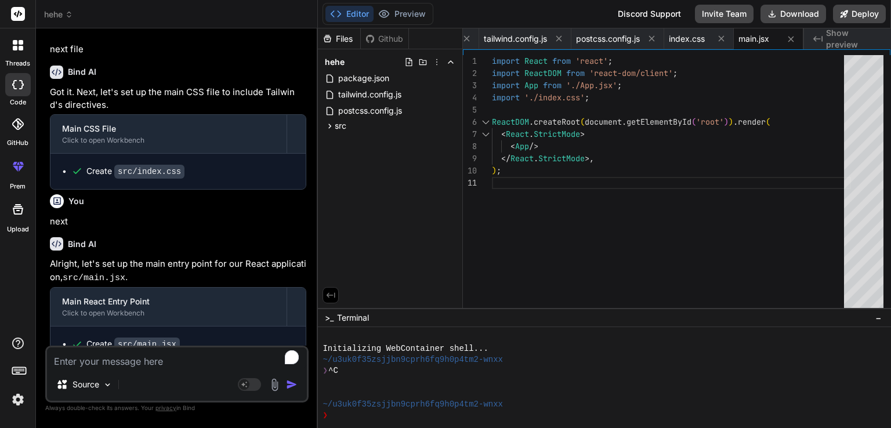
click at [125, 361] on textarea "To enrich screen reader interactions, please activate Accessibility in Grammarl…" at bounding box center [177, 358] width 260 height 21
type textarea "y"
type textarea "x"
type textarea "n"
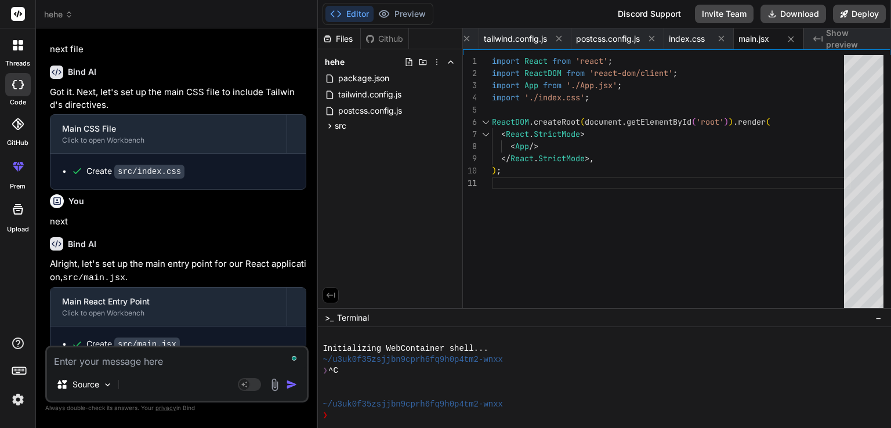
type textarea "x"
type textarea "ne"
type textarea "x"
type textarea "nex"
type textarea "x"
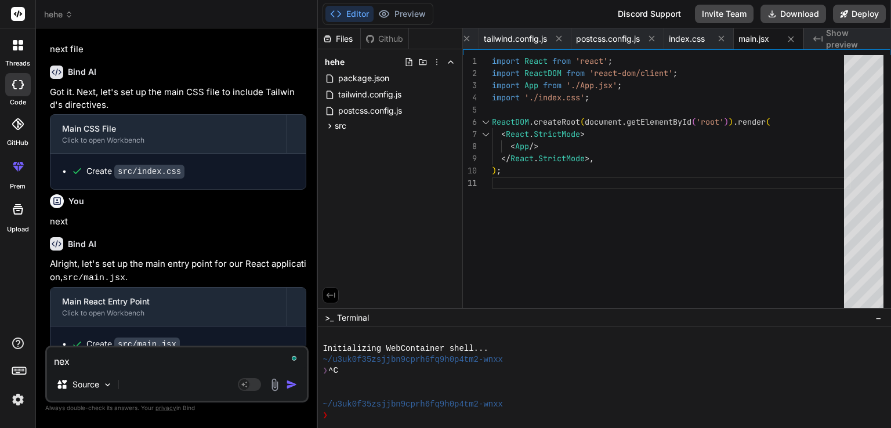
type textarea "next"
type textarea "x"
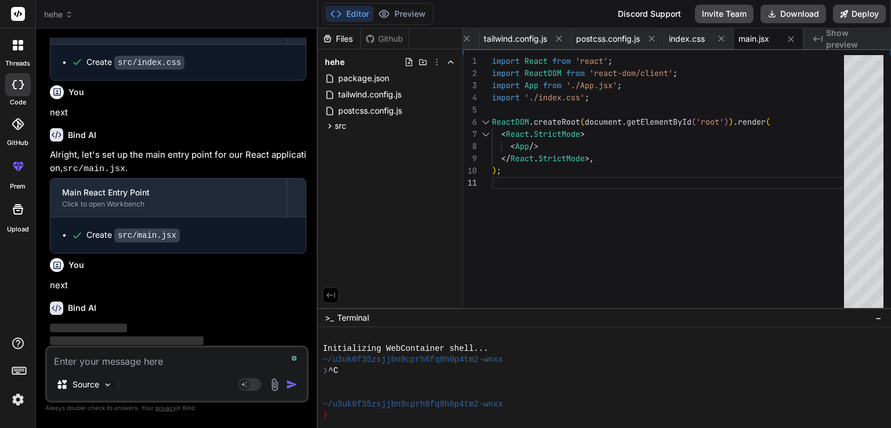
scroll to position [1664, 0]
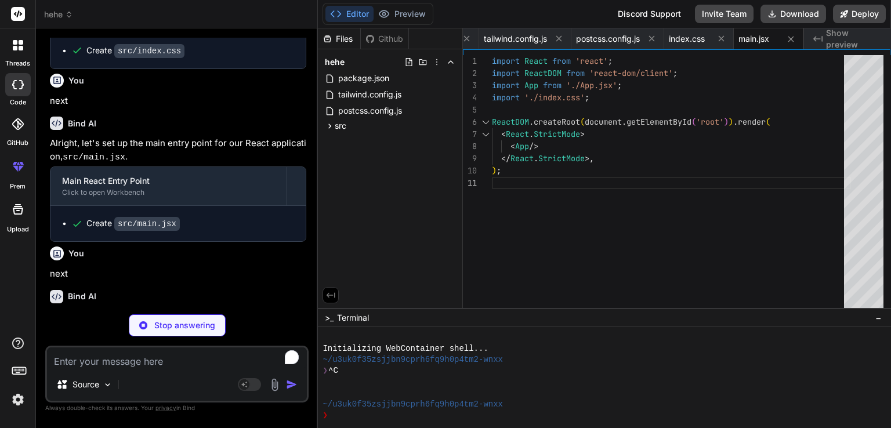
type textarea "x"
type textarea "); export default App;"
type textarea "x"
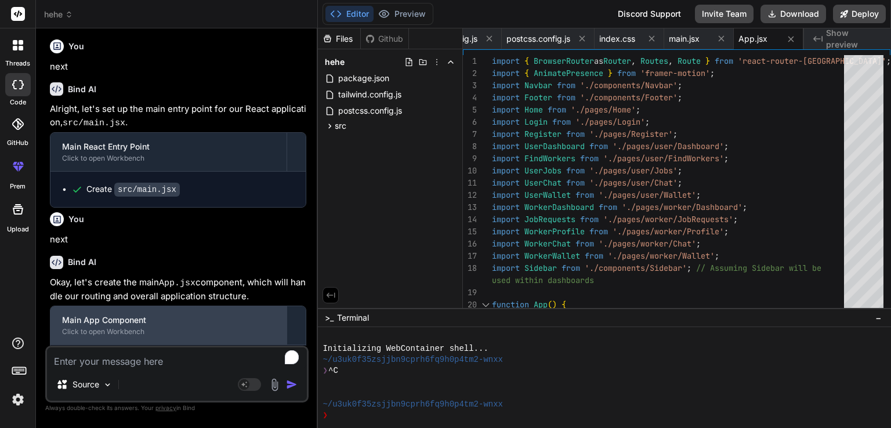
scroll to position [1715, 0]
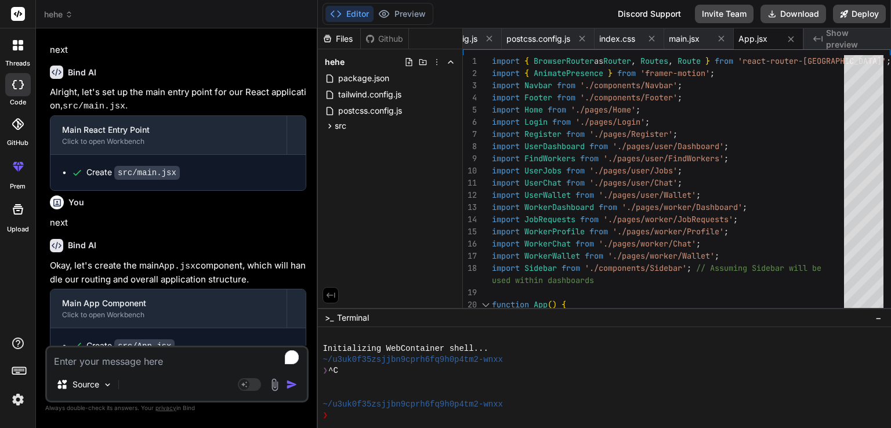
click at [175, 358] on textarea "To enrich screen reader interactions, please activate Accessibility in Grammarl…" at bounding box center [177, 358] width 260 height 21
type textarea "n"
type textarea "x"
type textarea "ne"
type textarea "x"
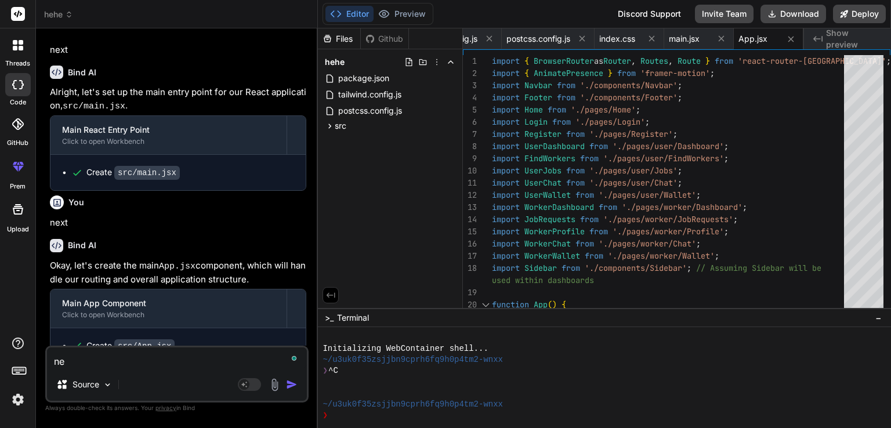
type textarea "nex"
type textarea "x"
type textarea "next"
type textarea "x"
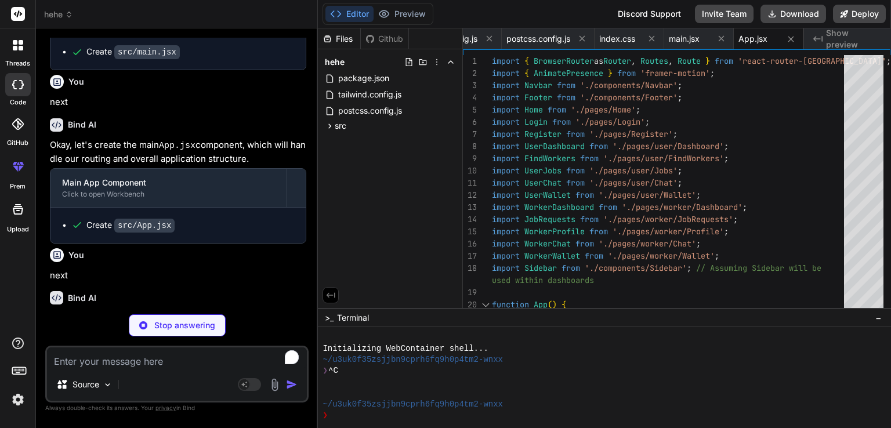
scroll to position [1836, 0]
type textarea "x"
type textarea "); }; export default Navbar;"
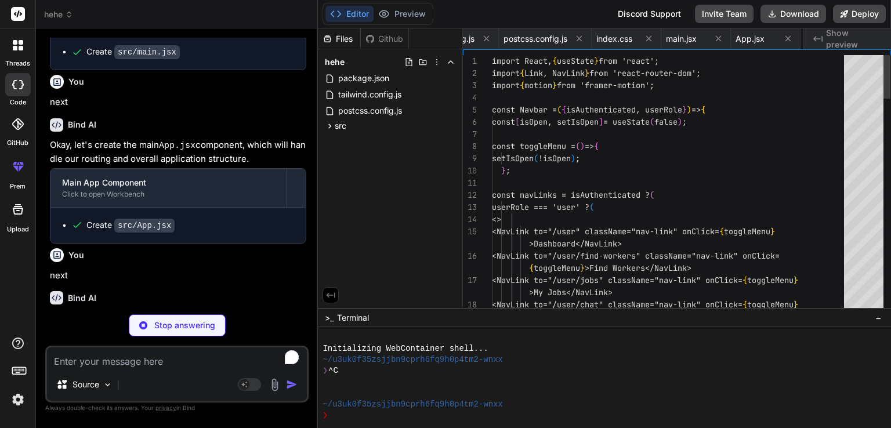
scroll to position [0, 206]
type textarea "x"
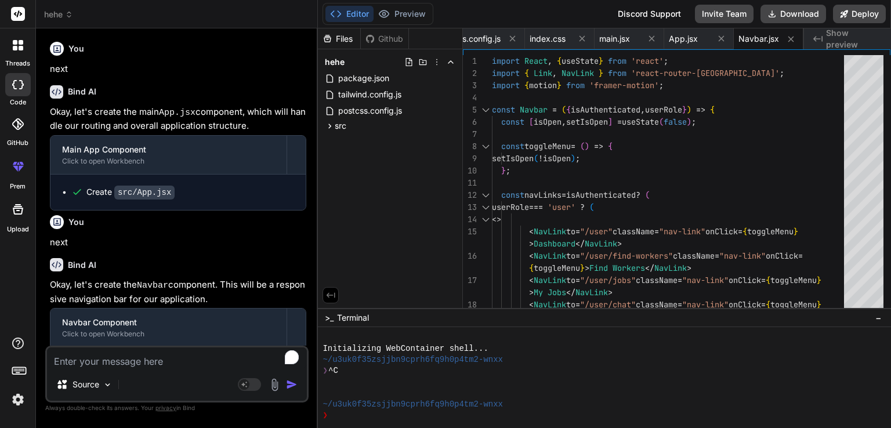
scroll to position [1887, 0]
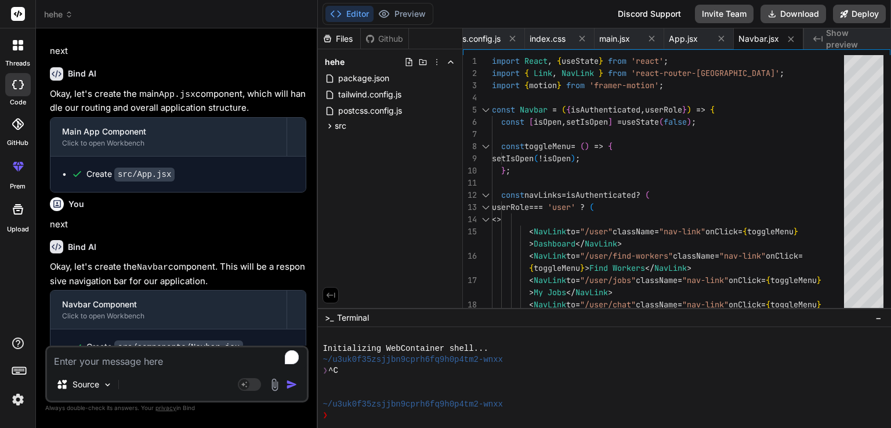
click at [158, 361] on textarea "To enrich screen reader interactions, please activate Accessibility in Grammarl…" at bounding box center [177, 358] width 260 height 21
type textarea "n"
type textarea "x"
type textarea "ne"
type textarea "x"
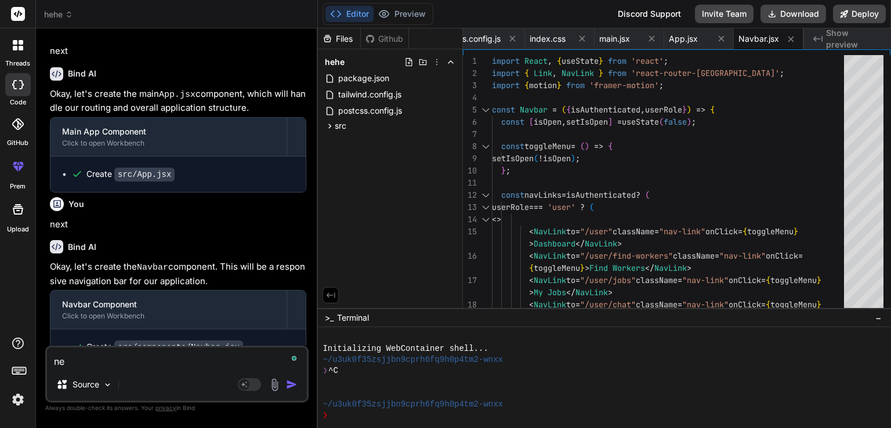
type textarea "nex"
type textarea "x"
type textarea "next"
type textarea "x"
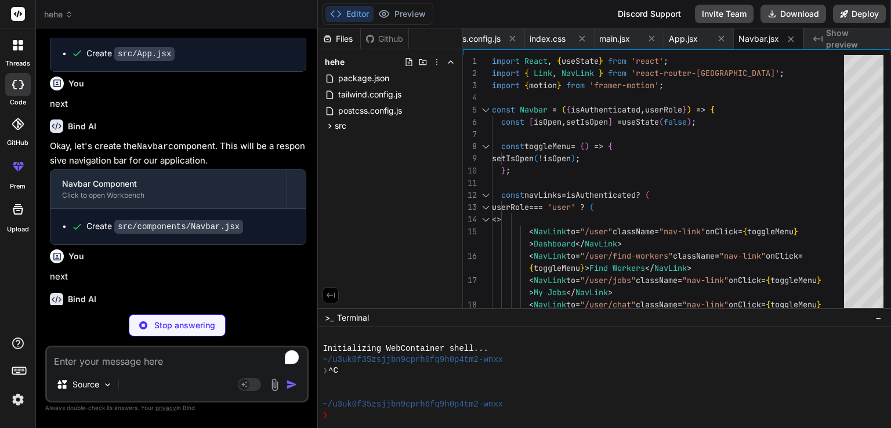
scroll to position [2099, 0]
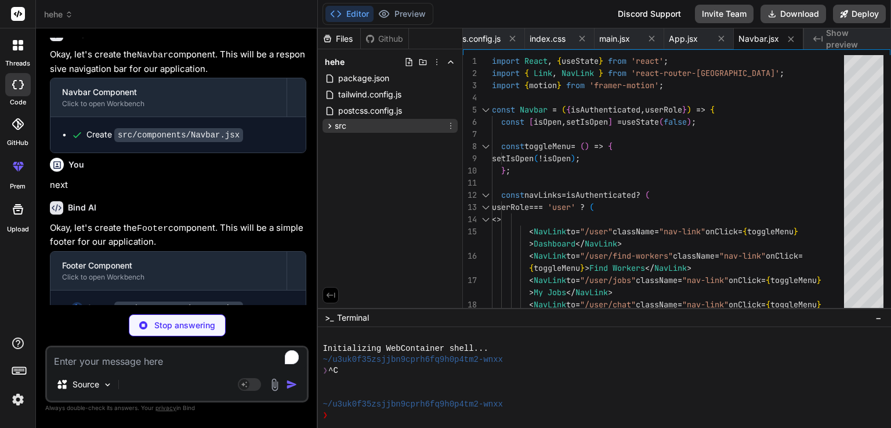
click at [331, 125] on icon at bounding box center [330, 126] width 10 height 10
type textarea "x"
type textarea "</div> </div> </motion.footer> ); }; export default Footer;"
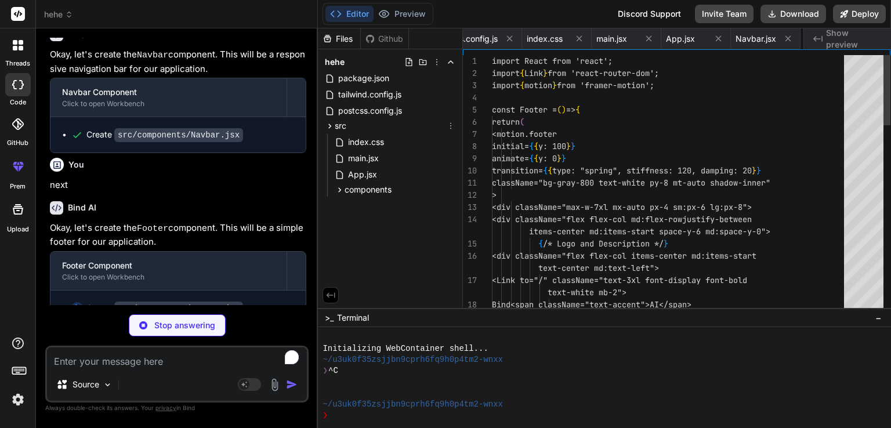
type textarea "x"
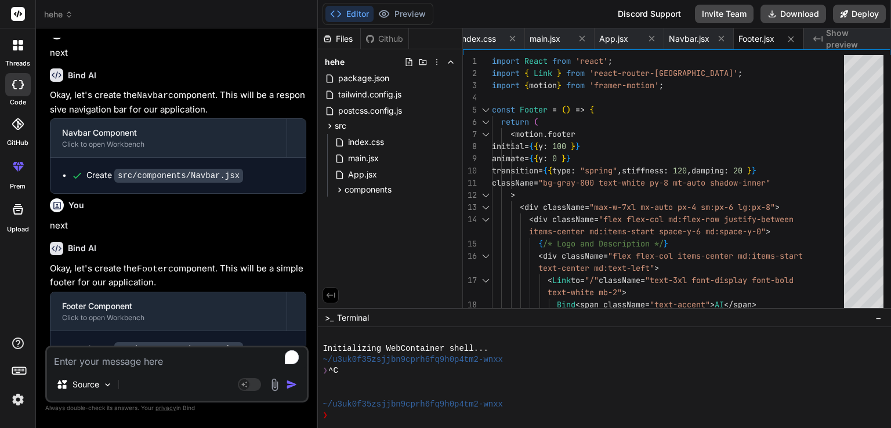
click at [133, 359] on textarea "To enrich screen reader interactions, please activate Accessibility in Grammarl…" at bounding box center [177, 358] width 260 height 21
type textarea "n"
type textarea "x"
type textarea "ne"
type textarea "x"
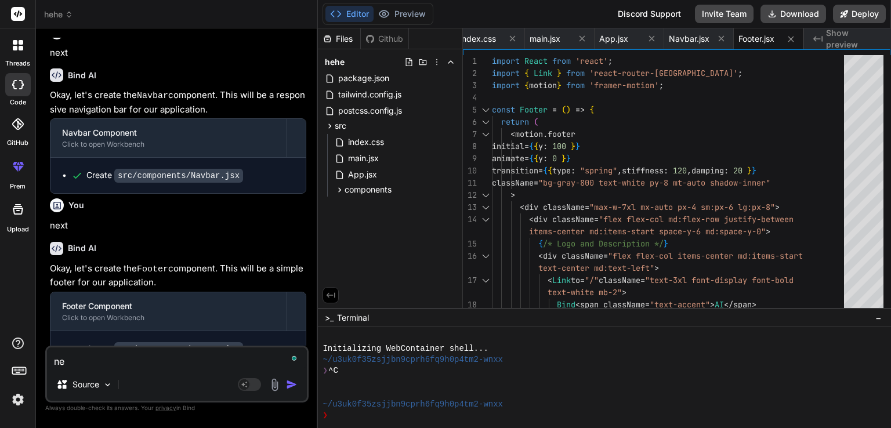
type textarea "nex"
type textarea "x"
type textarea "next"
type textarea "x"
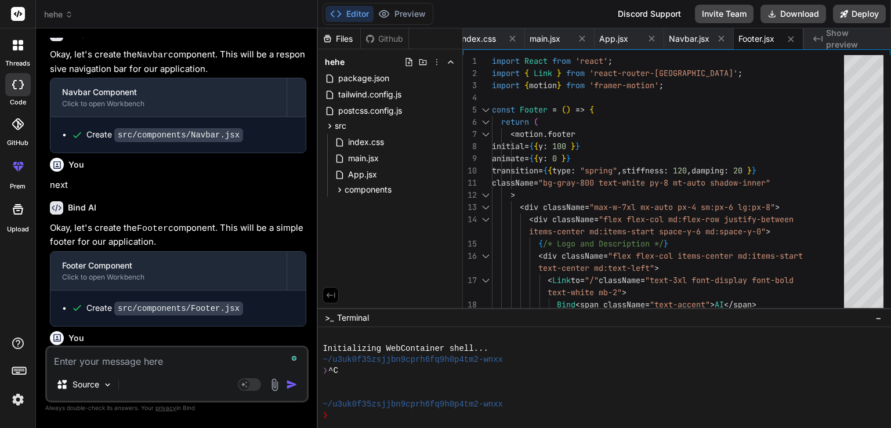
scroll to position [2179, 0]
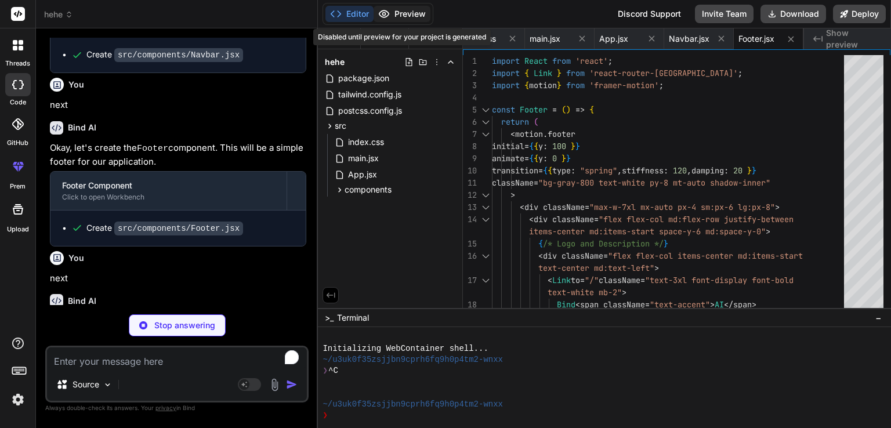
type textarea "x"
type textarea "export default Sidebar;"
type textarea "x"
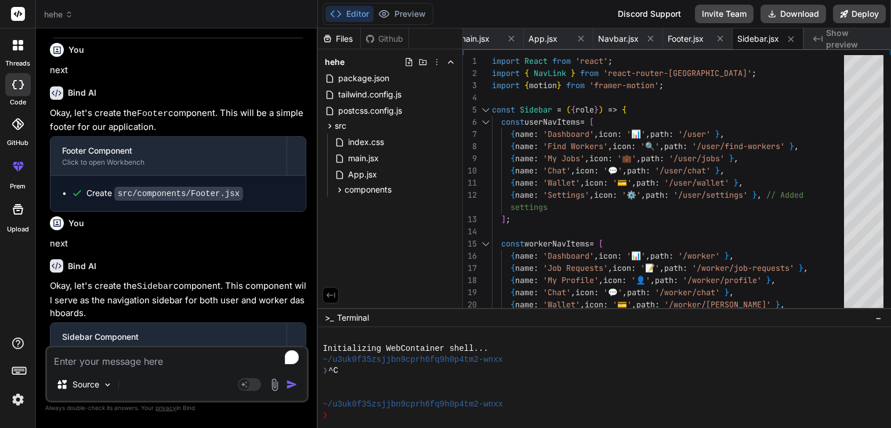
scroll to position [2243, 0]
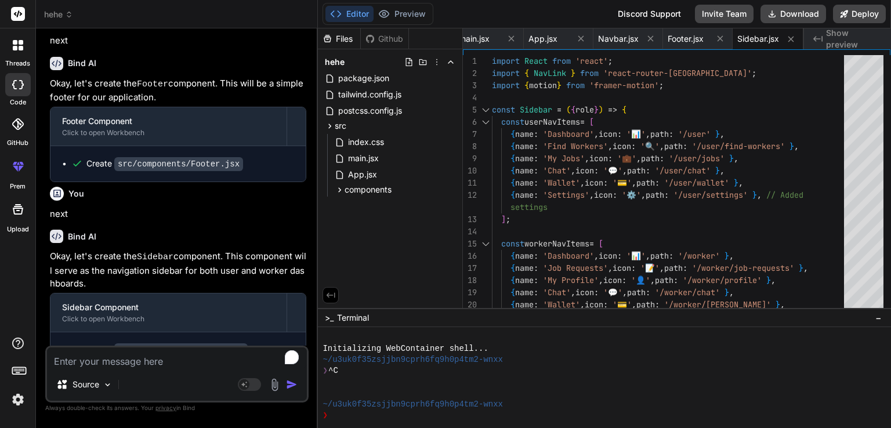
drag, startPoint x: 149, startPoint y: 353, endPoint x: 153, endPoint y: 318, distance: 35.0
click at [149, 344] on div "You Bind AI 🔹 Project: Worker–User Portal 🔧 Tech Stack: React + Vite + Tailwind…" at bounding box center [176, 233] width 263 height 390
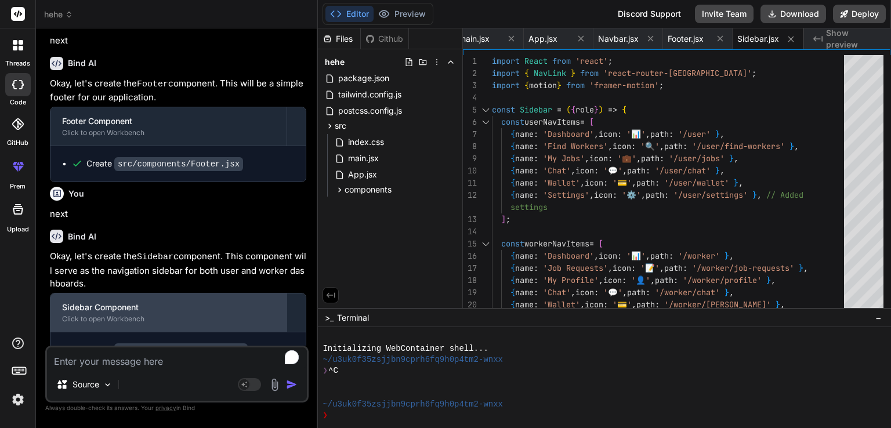
type textarea "n"
type textarea "x"
type textarea "ne"
type textarea "x"
type textarea "nex"
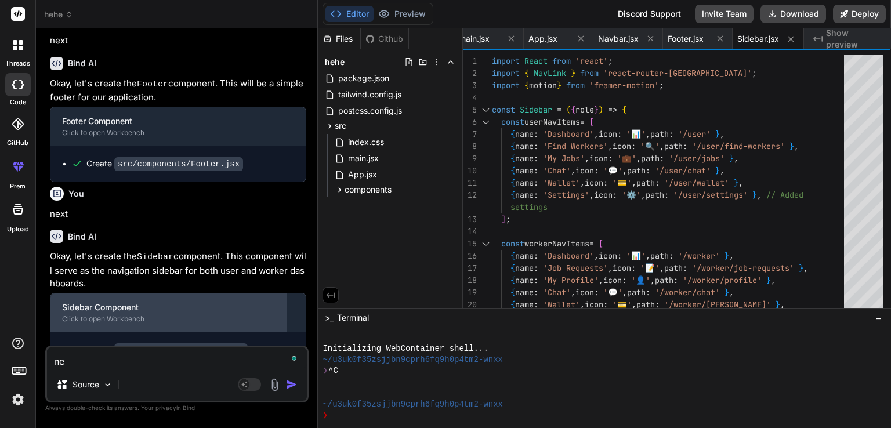
type textarea "x"
type textarea "next"
type textarea "x"
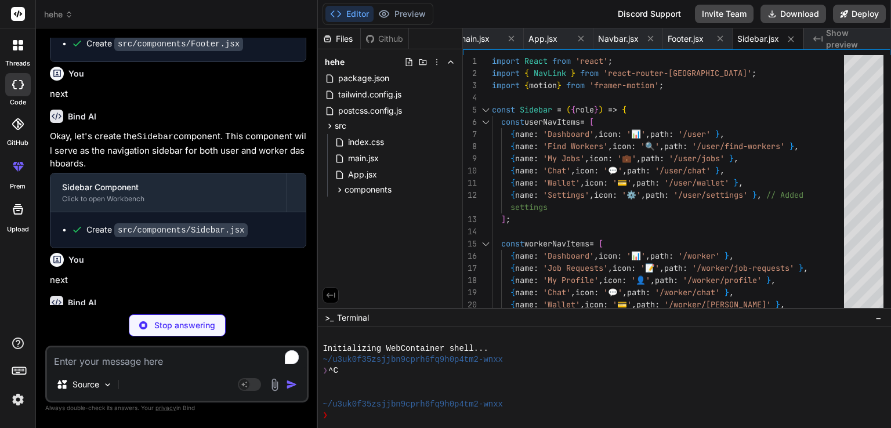
scroll to position [2364, 0]
type textarea "x"
type textarea "</div> </div> </motion.div> ); }; export default Home;"
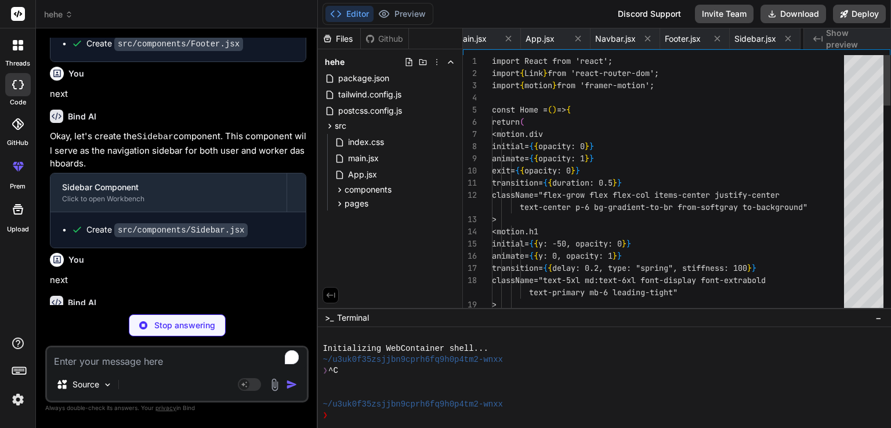
scroll to position [0, 416]
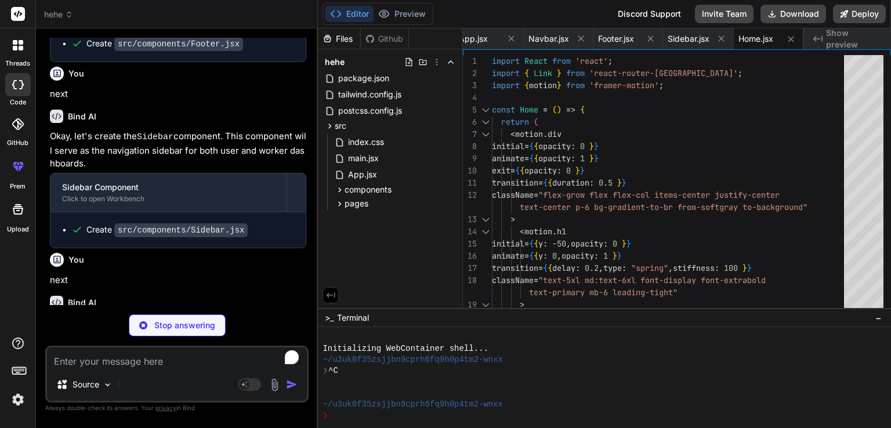
type textarea "x"
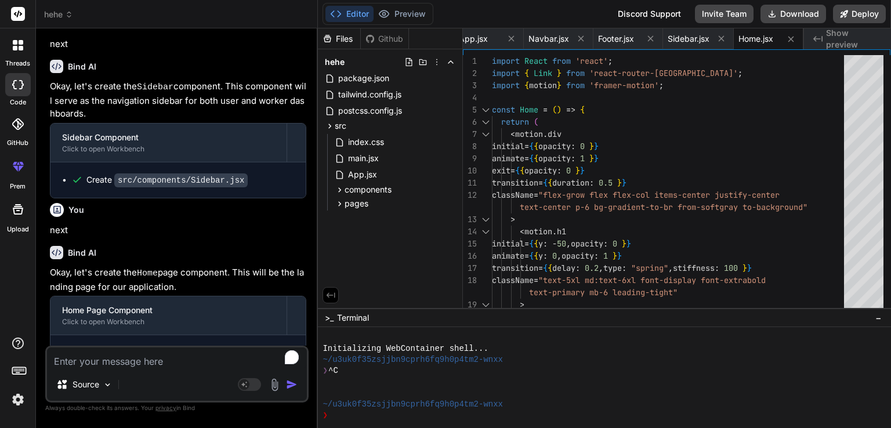
scroll to position [2415, 0]
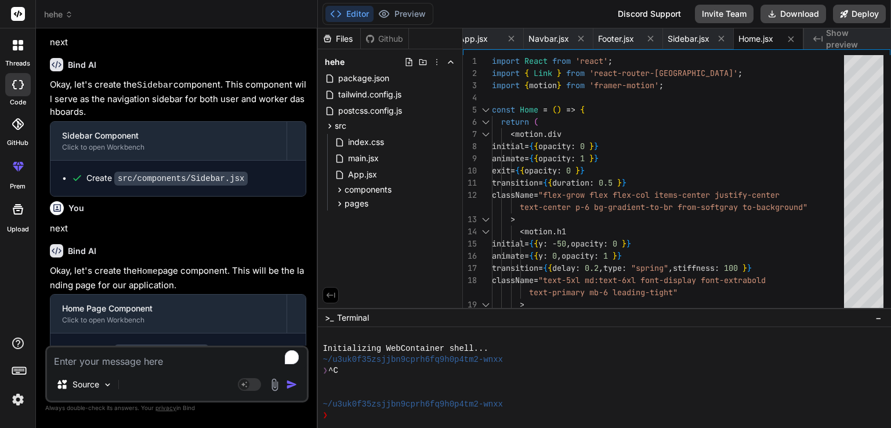
type textarea "n"
type textarea "x"
type textarea "ne"
type textarea "x"
type textarea "nex"
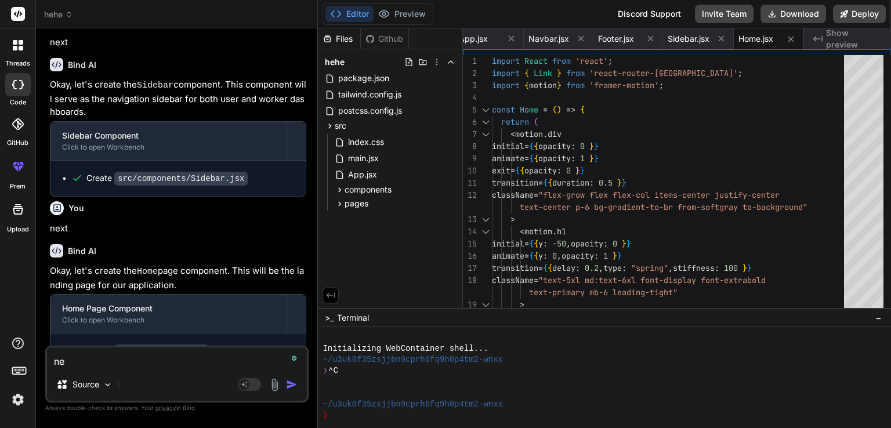
type textarea "x"
type textarea "next"
type textarea "x"
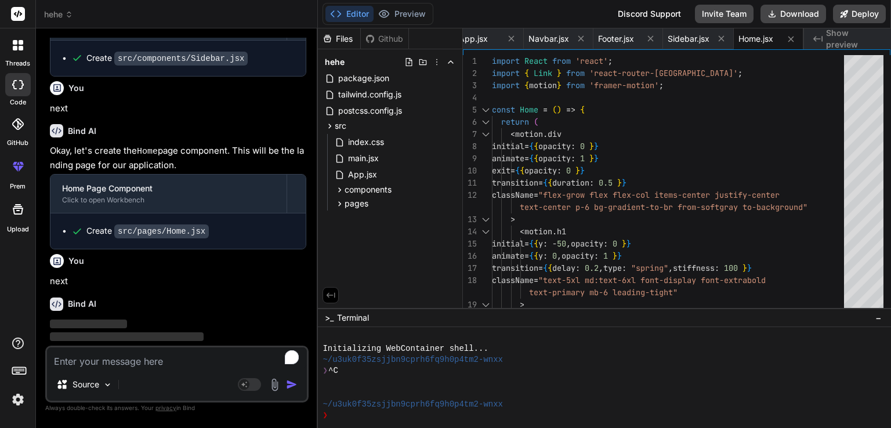
scroll to position [2535, 0]
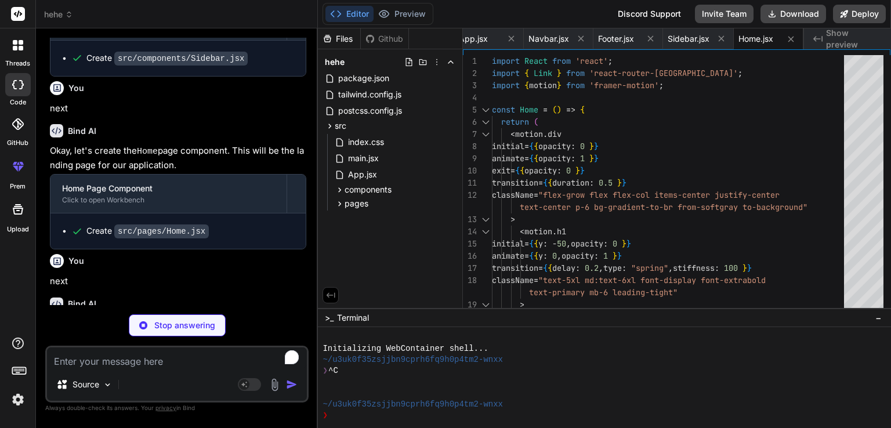
type textarea "x"
type textarea "Register here </Link> </p> </div> </motion.div> ); }; export default Login;"
type textarea "x"
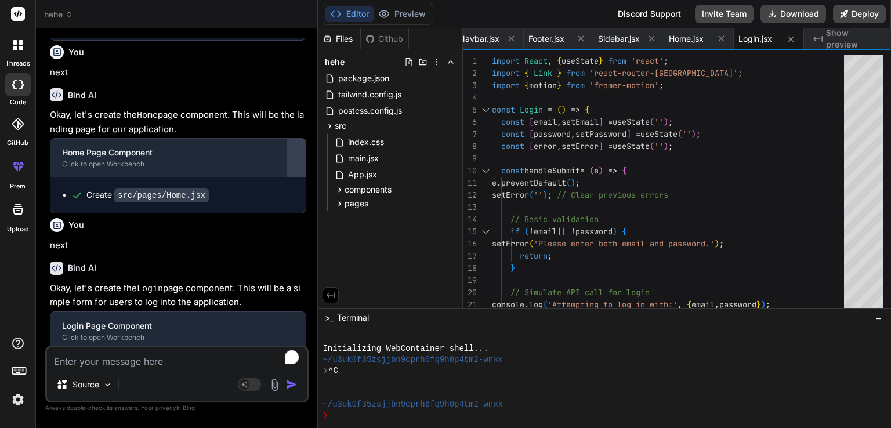
scroll to position [2587, 0]
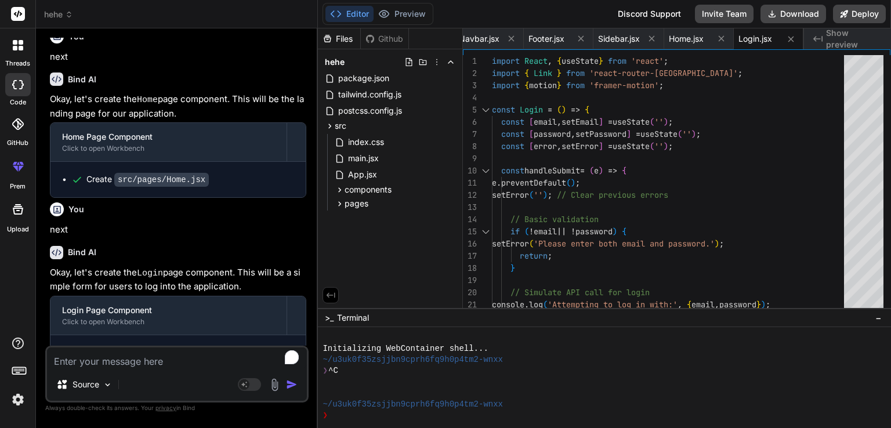
type textarea "n"
type textarea "x"
type textarea "ne"
type textarea "x"
type textarea "nex"
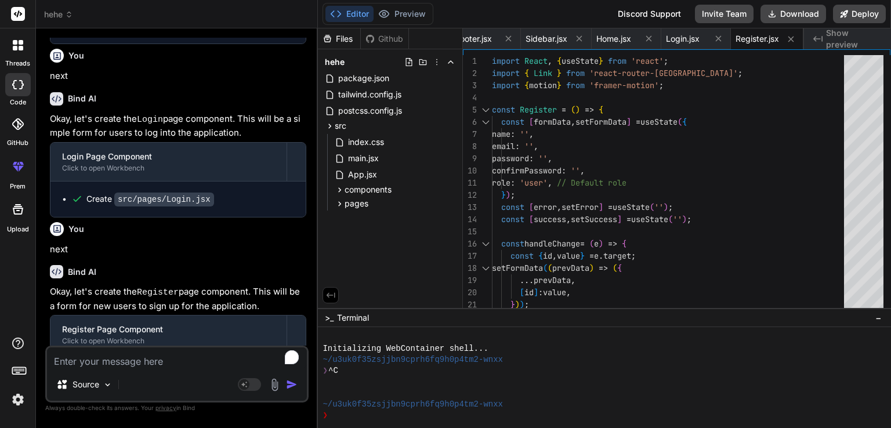
scroll to position [2758, 0]
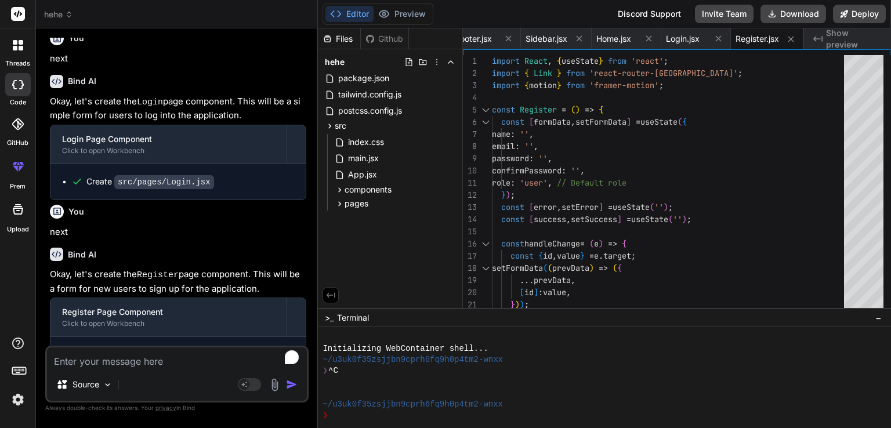
click at [117, 352] on textarea "To enrich screen reader interactions, please activate Accessibility in Grammarl…" at bounding box center [177, 358] width 260 height 21
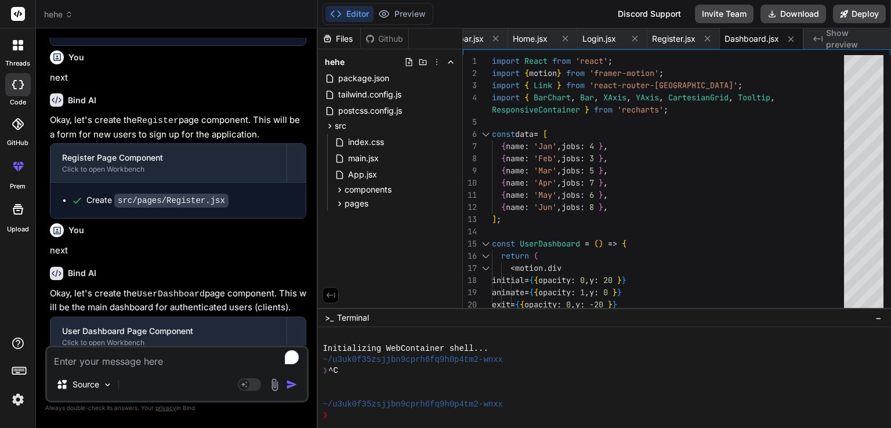
scroll to position [2930, 0]
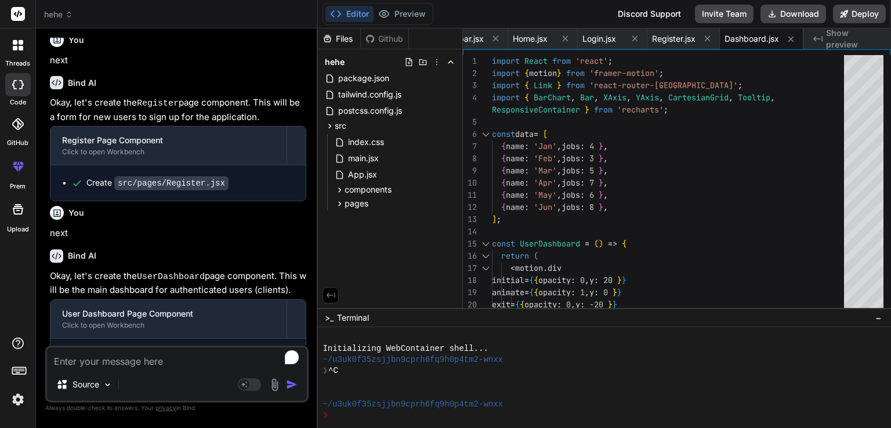
click at [179, 358] on textarea "To enrich screen reader interactions, please activate Accessibility in Grammarl…" at bounding box center [177, 358] width 260 height 21
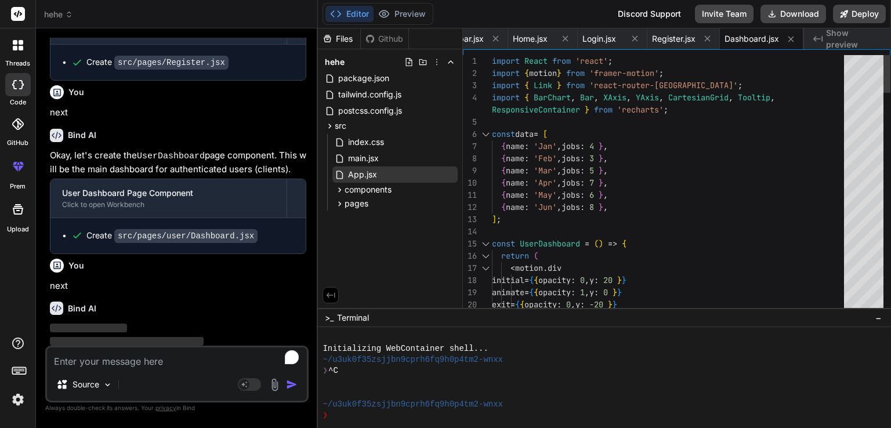
scroll to position [3050, 0]
